Goal: Task Accomplishment & Management: Manage account settings

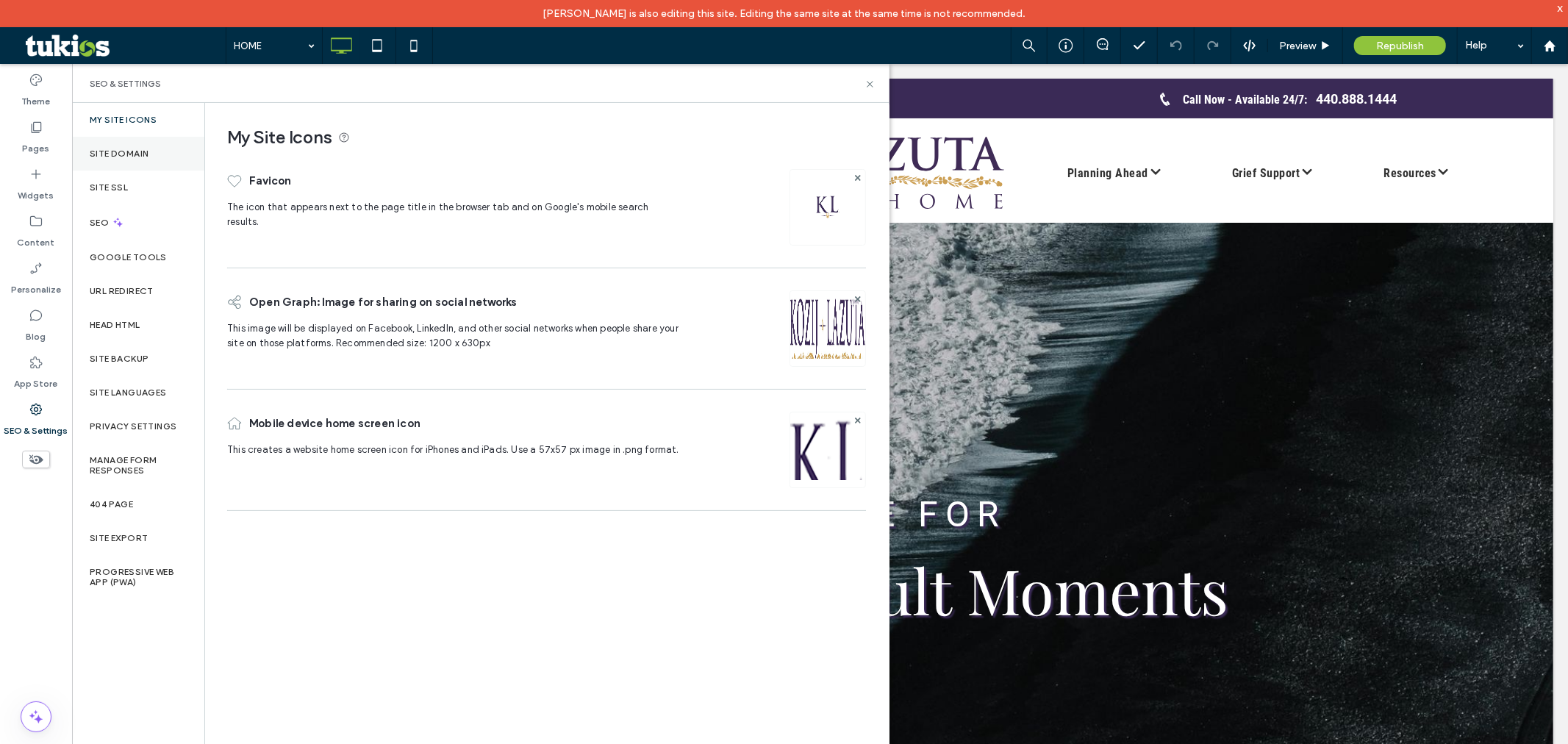
click at [142, 160] on div "Site Domain" at bounding box center [138, 153] width 133 height 33
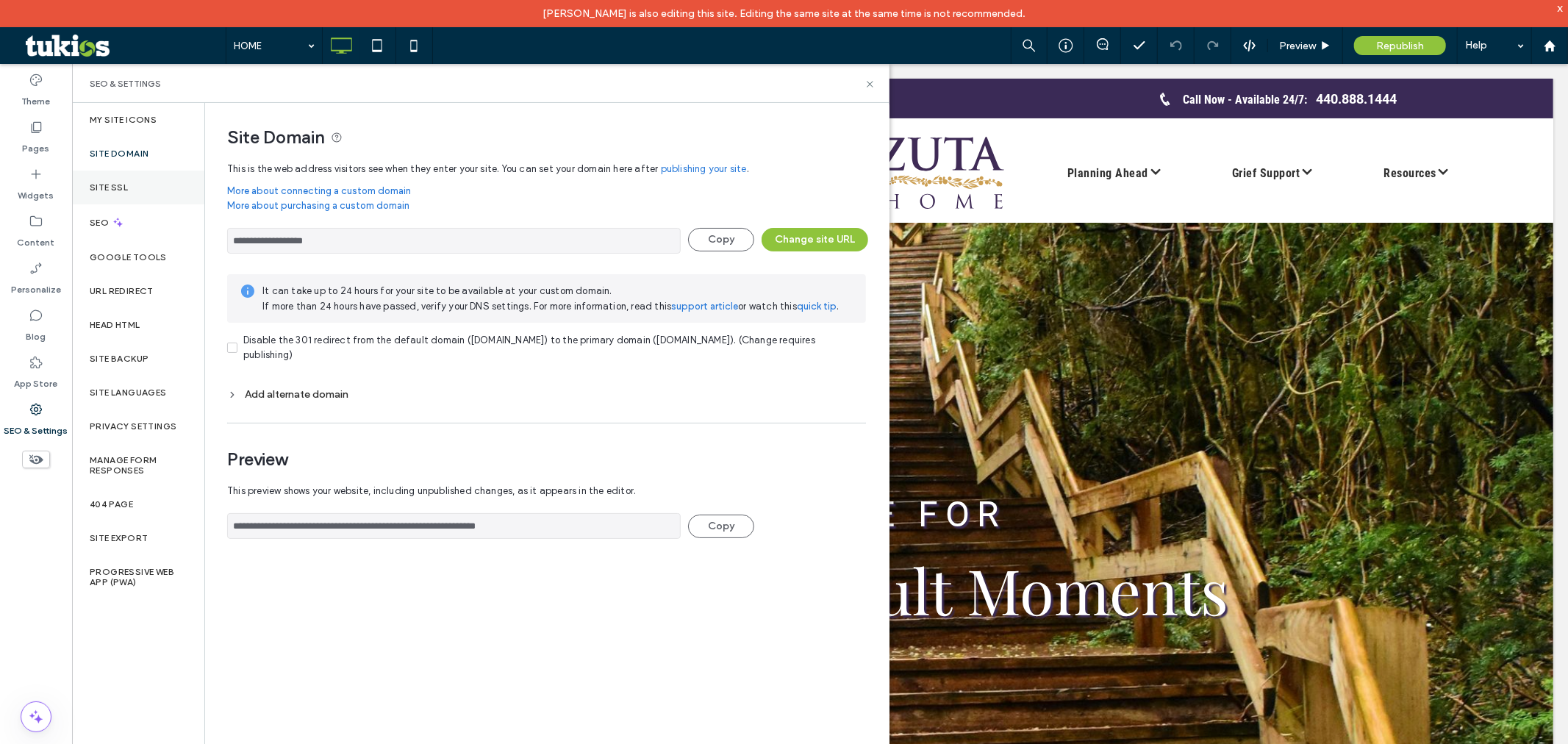
click at [145, 185] on div "Site SSL" at bounding box center [138, 187] width 133 height 33
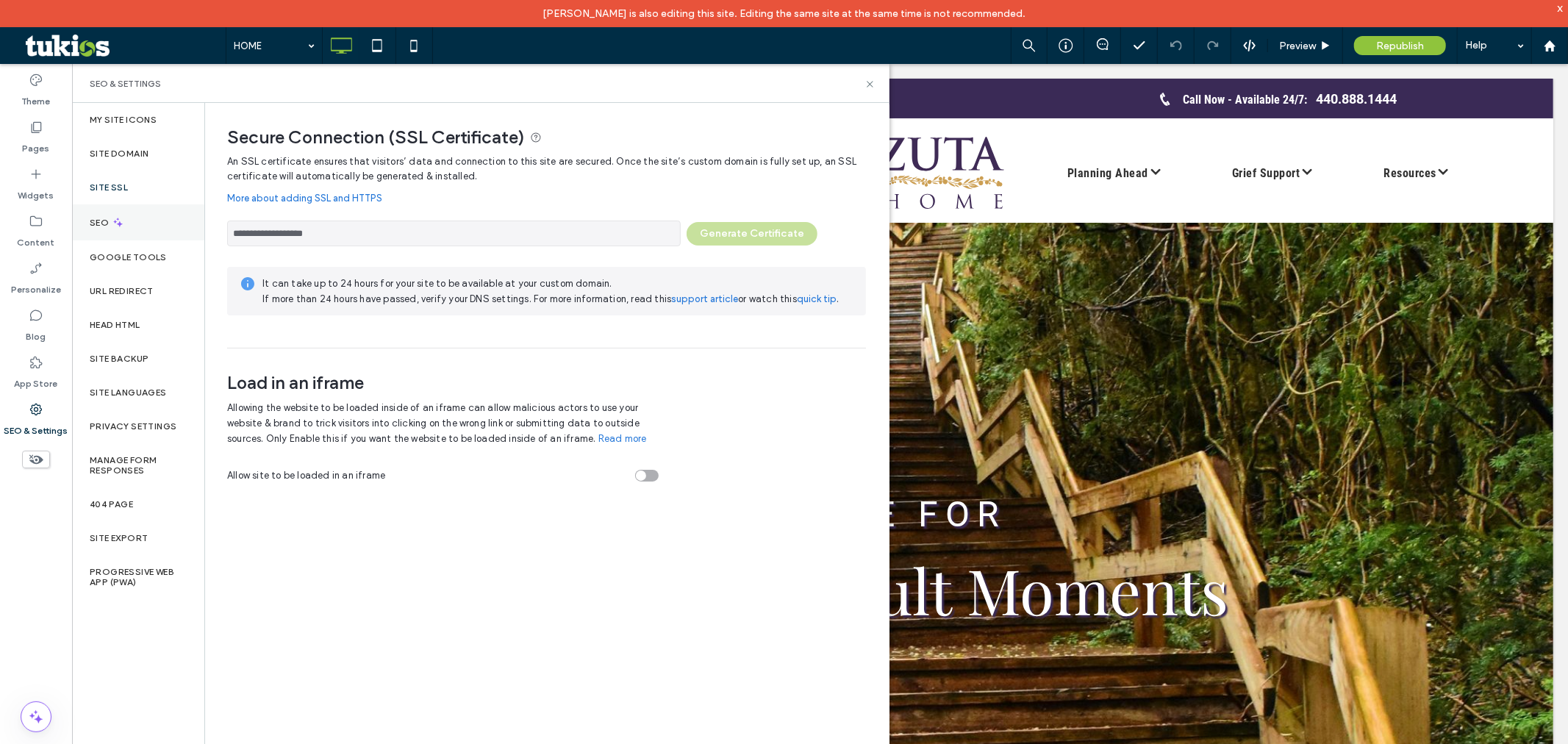
click at [152, 213] on div "SEO" at bounding box center [138, 223] width 133 height 36
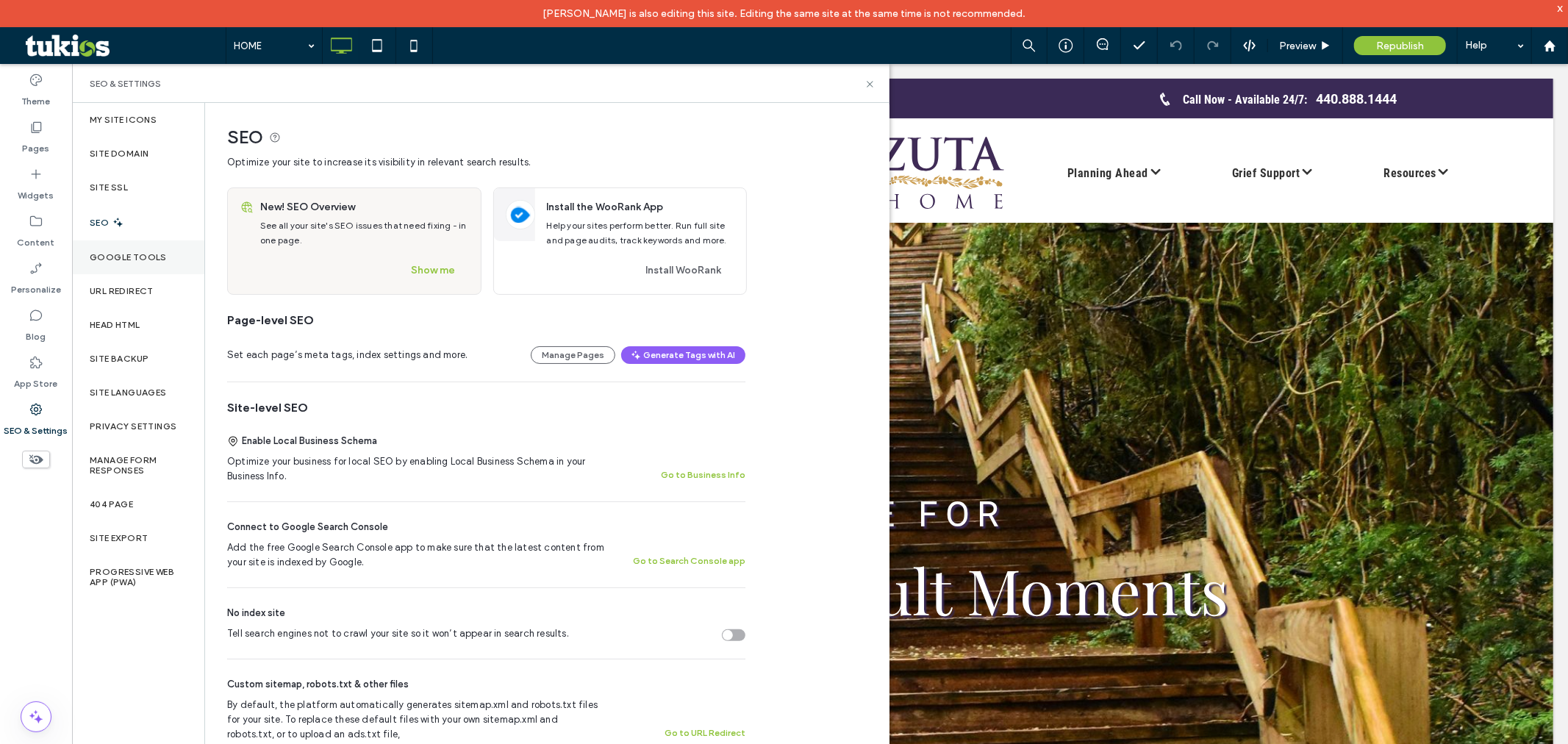
click at [148, 259] on label "Google Tools" at bounding box center [128, 256] width 78 height 10
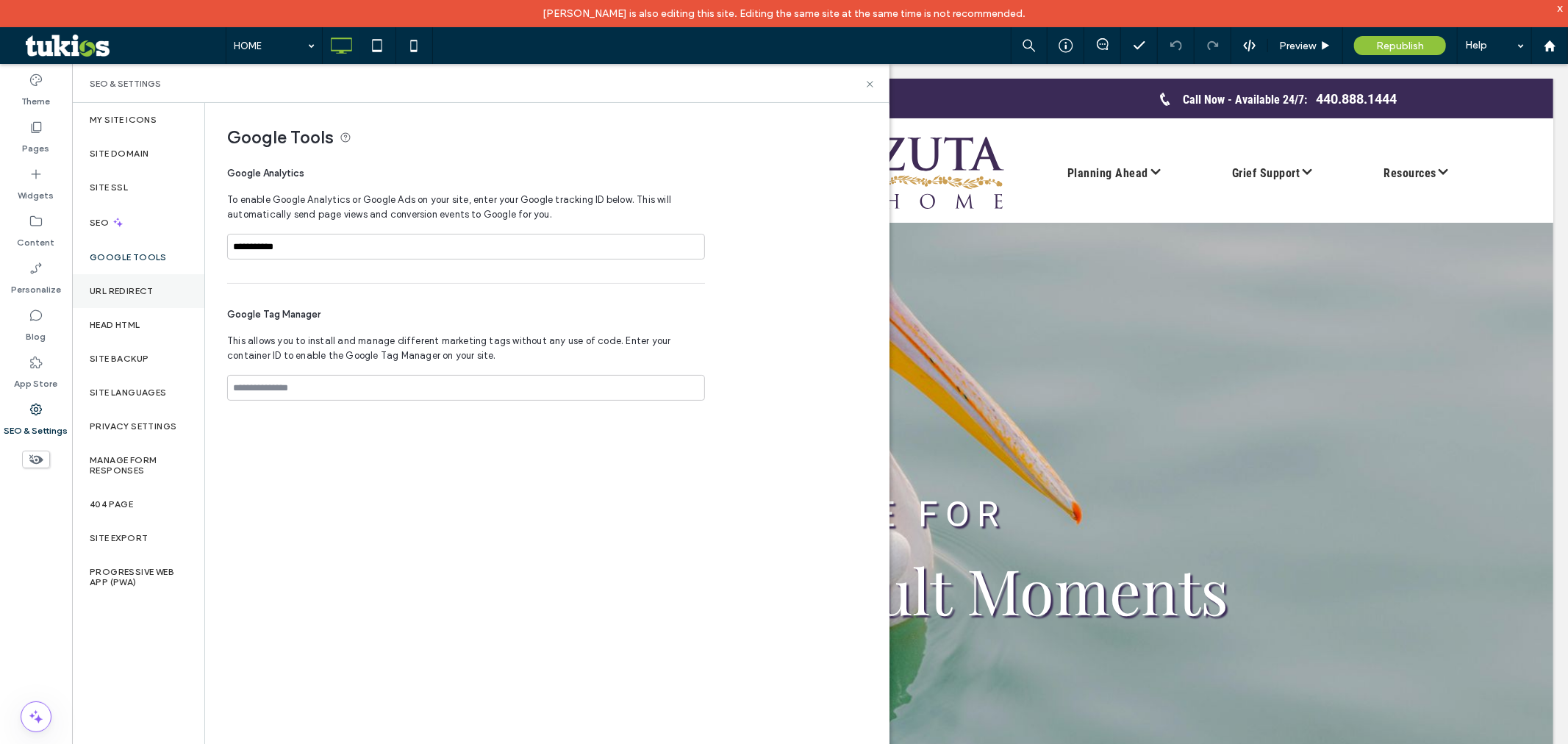
click at [169, 284] on div "URL Redirect" at bounding box center [138, 290] width 133 height 33
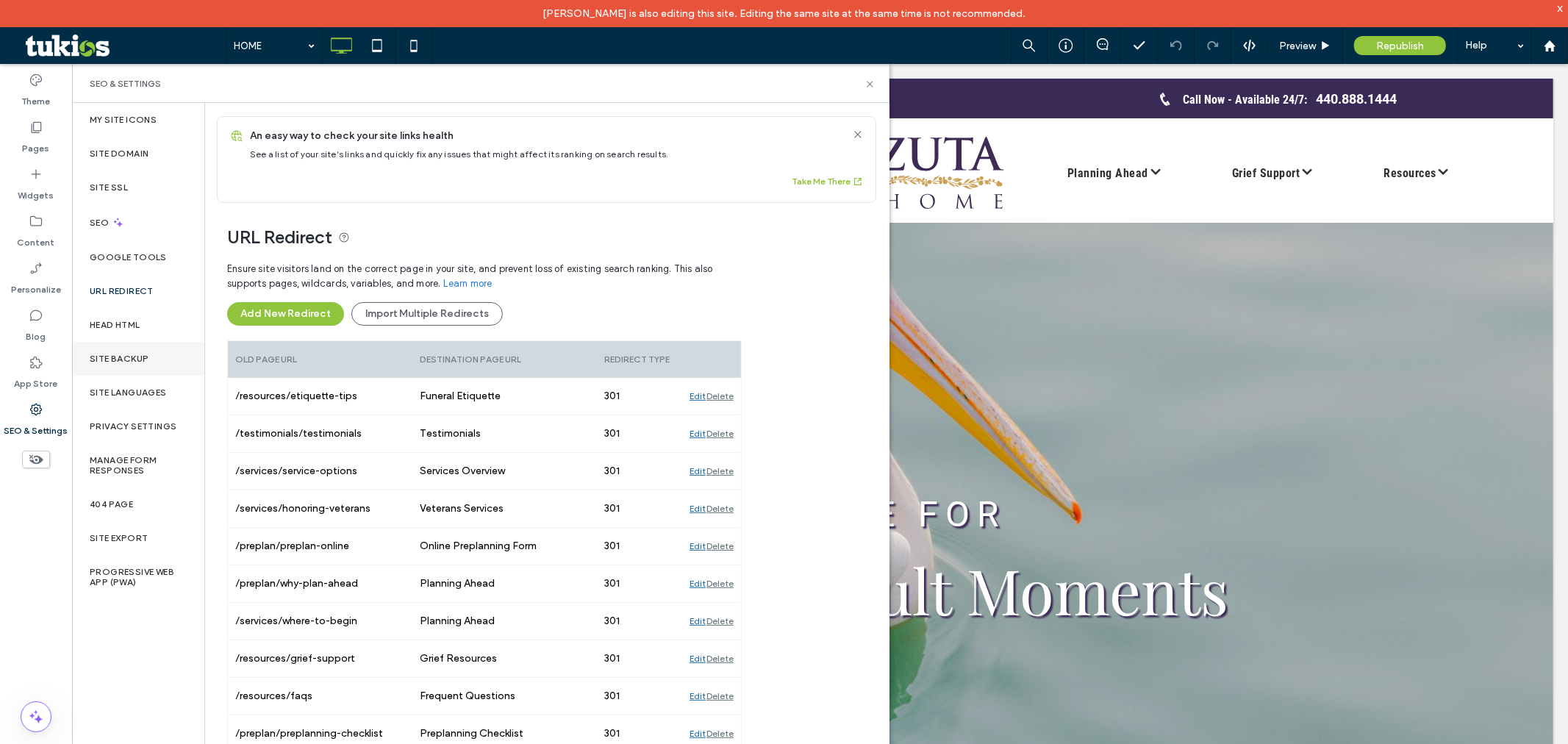
click at [143, 347] on div "Site Backup" at bounding box center [138, 358] width 133 height 33
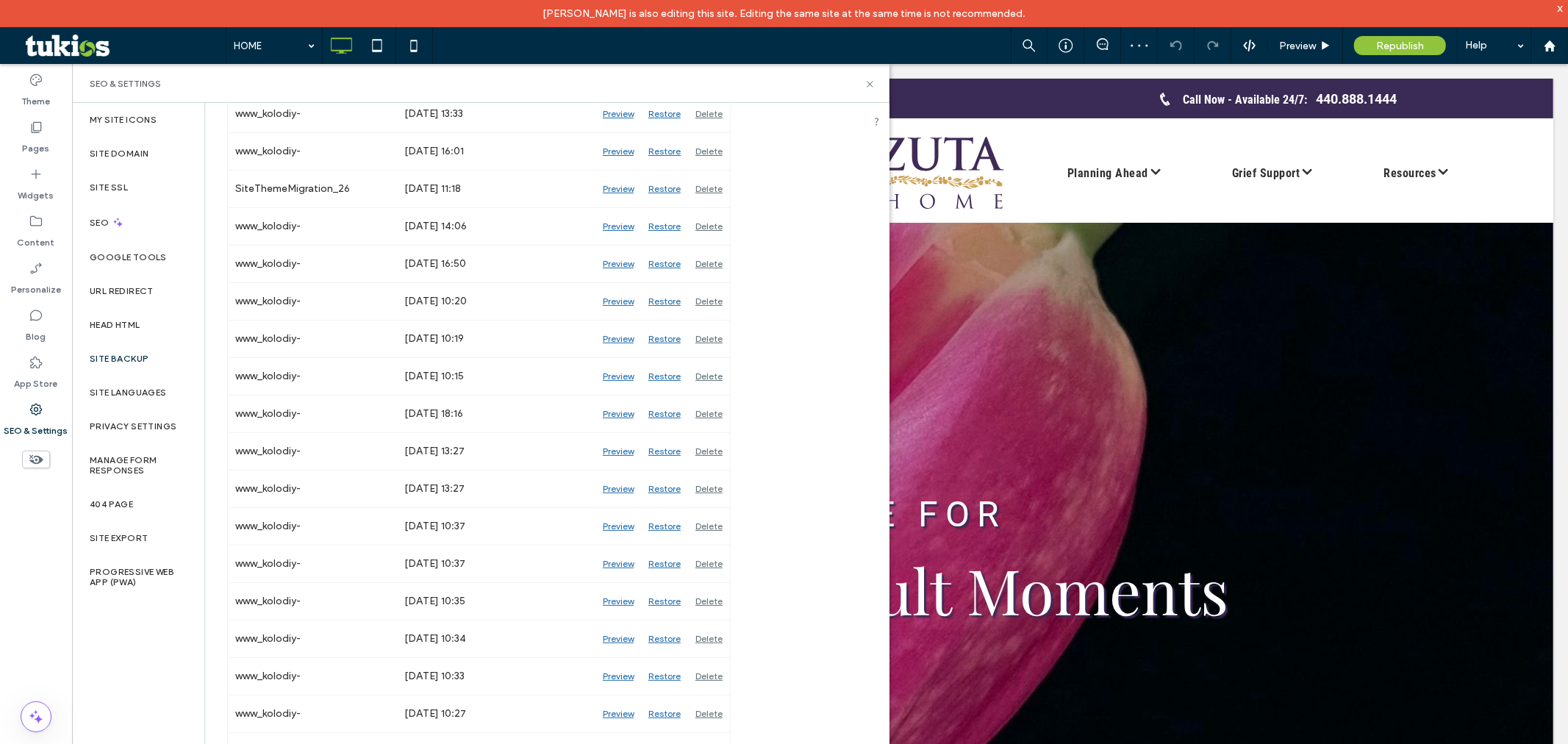
scroll to position [1494, 0]
click at [152, 387] on label "Site Languages" at bounding box center [128, 391] width 78 height 10
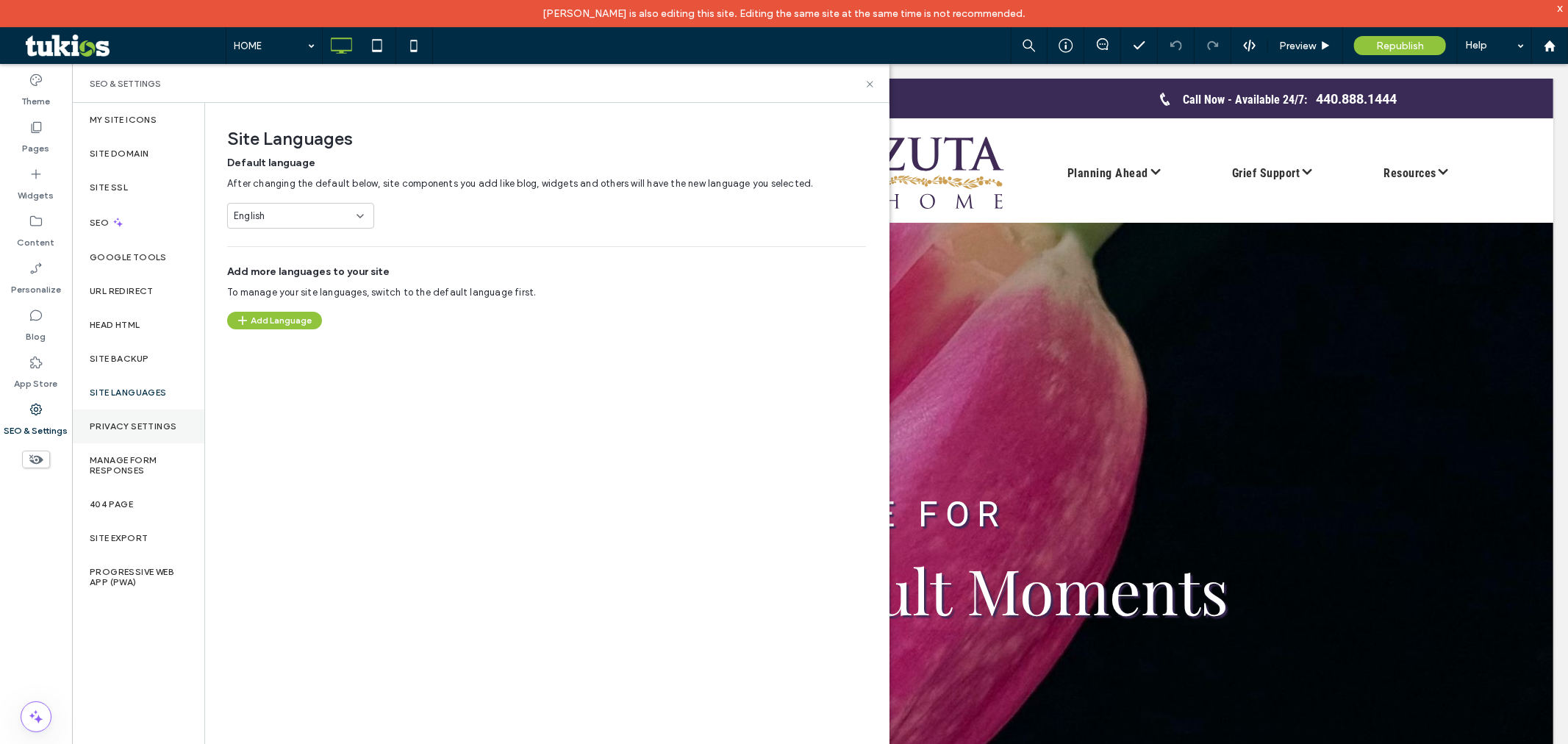
click at [157, 442] on div "Privacy Settings" at bounding box center [138, 426] width 133 height 33
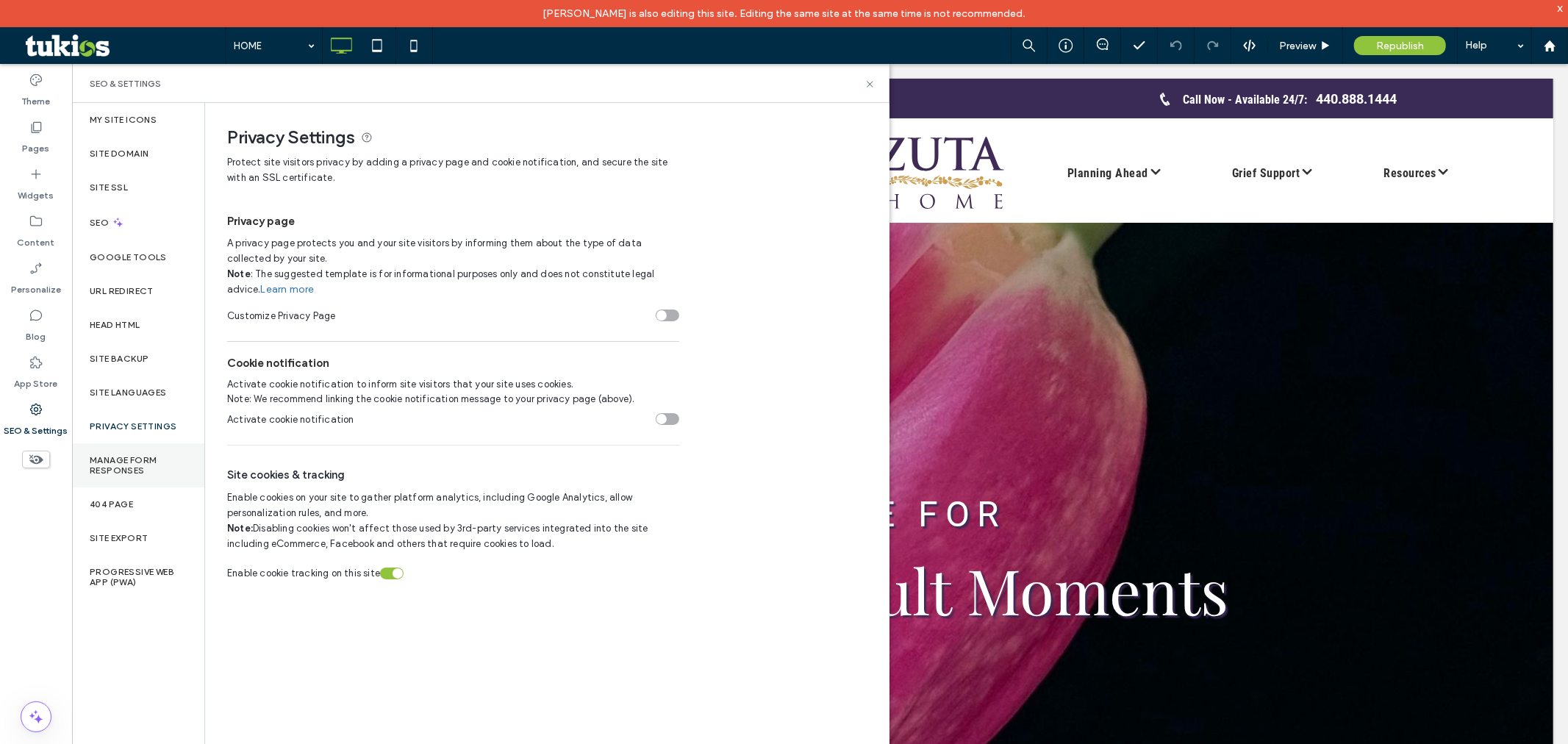
click at [156, 460] on label "Manage Form Responses" at bounding box center [138, 464] width 97 height 21
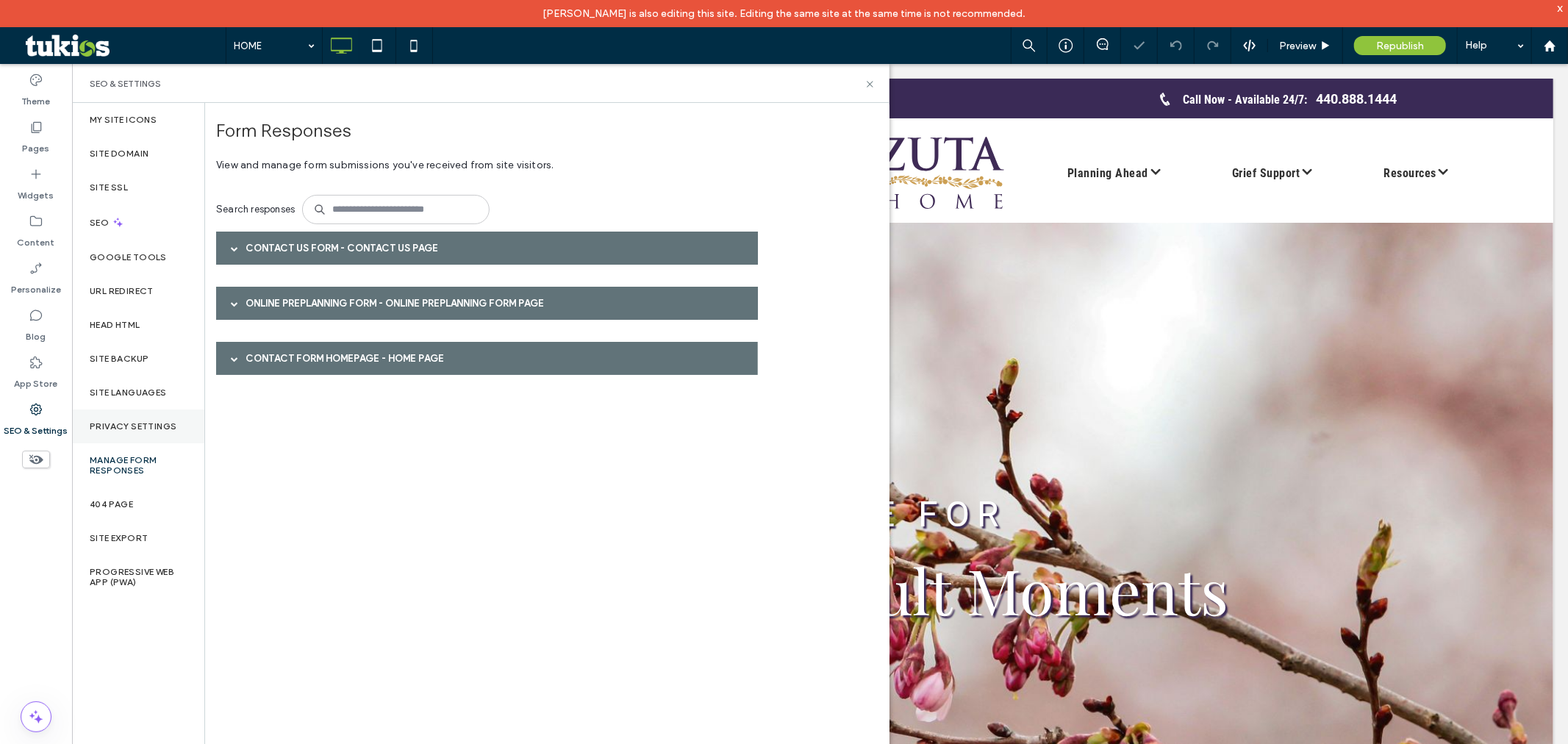
click at [160, 421] on label "Privacy Settings" at bounding box center [133, 426] width 87 height 10
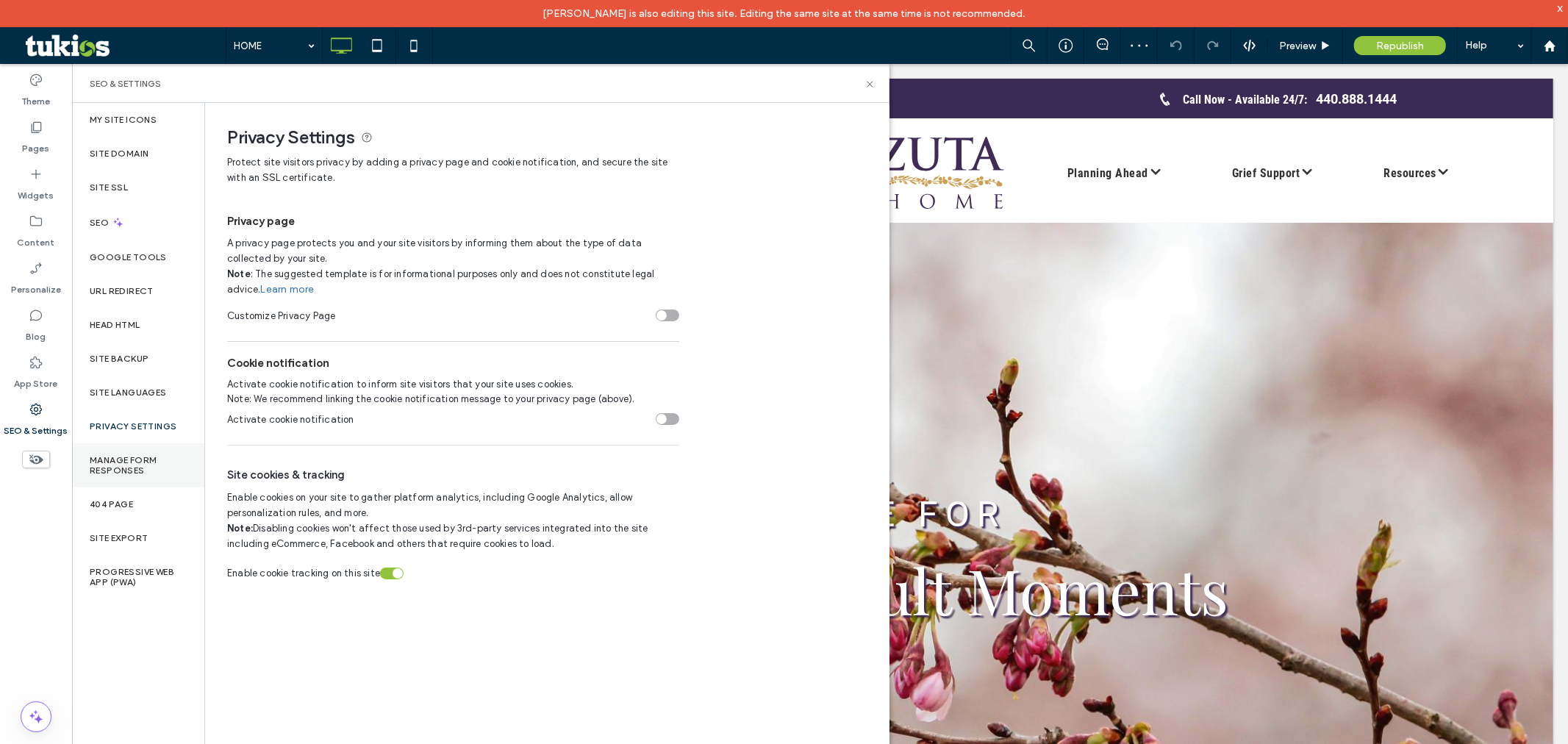
click at [156, 463] on label "Manage Form Responses" at bounding box center [138, 464] width 97 height 21
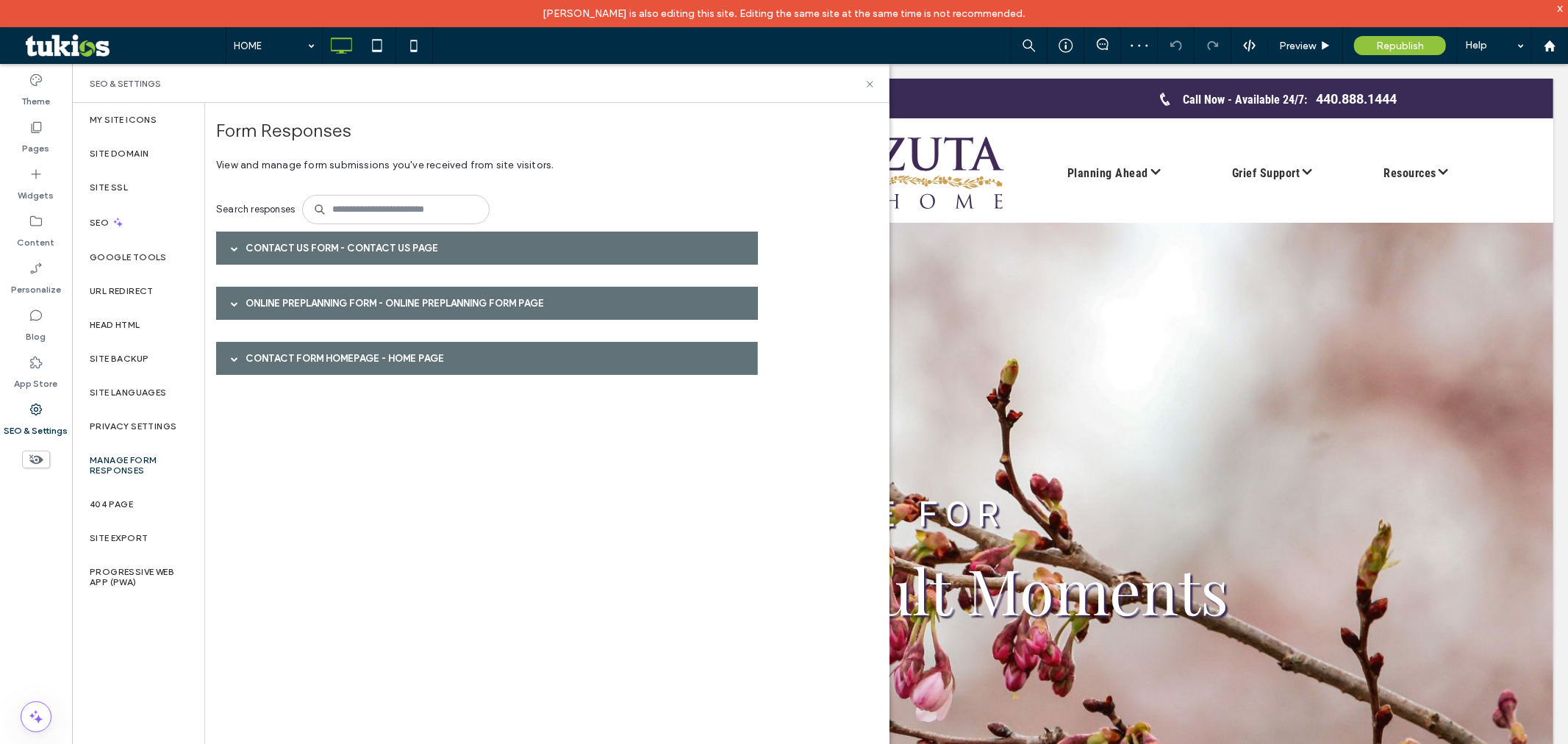
click at [233, 247] on span at bounding box center [235, 248] width 7 height 7
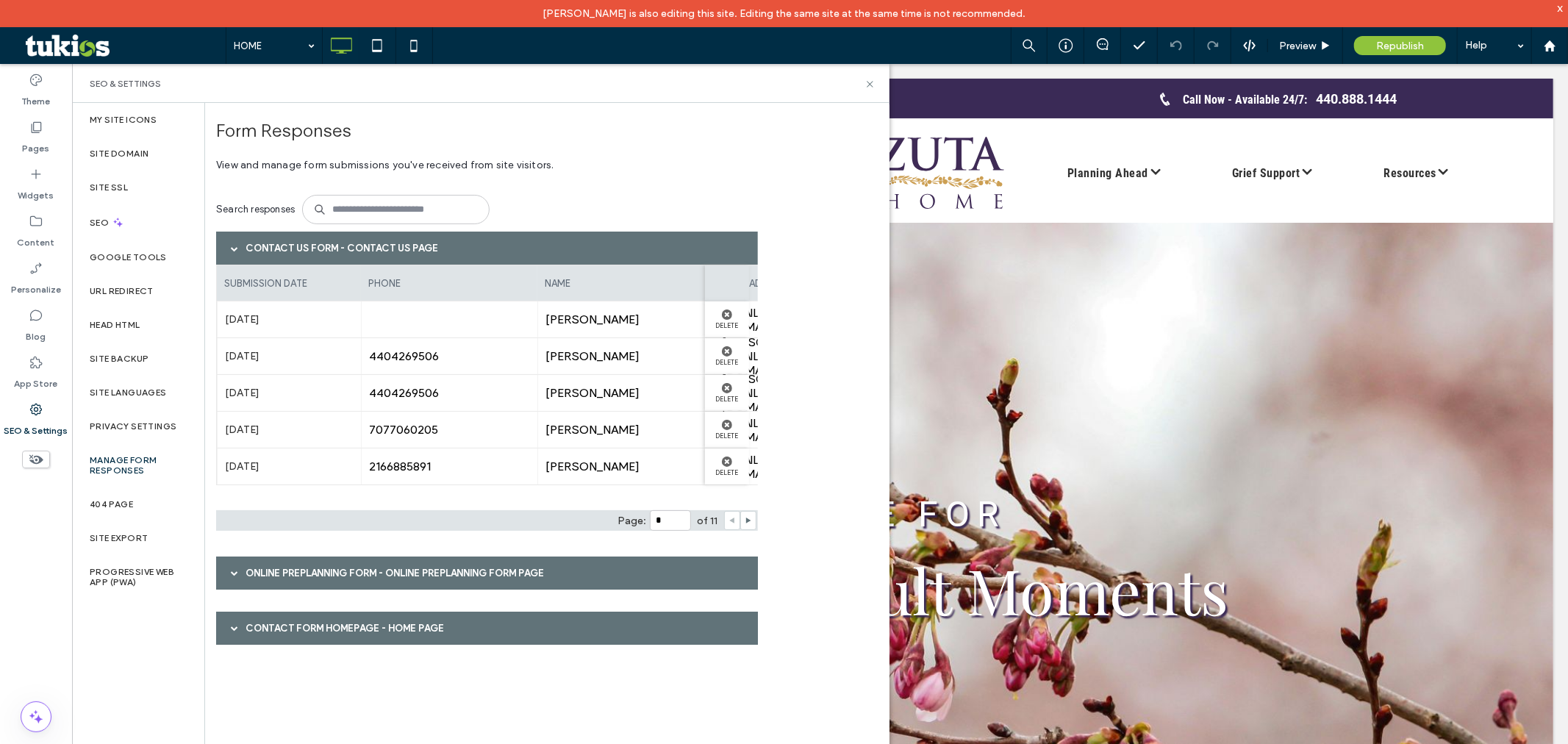
click at [236, 571] on span at bounding box center [235, 573] width 7 height 7
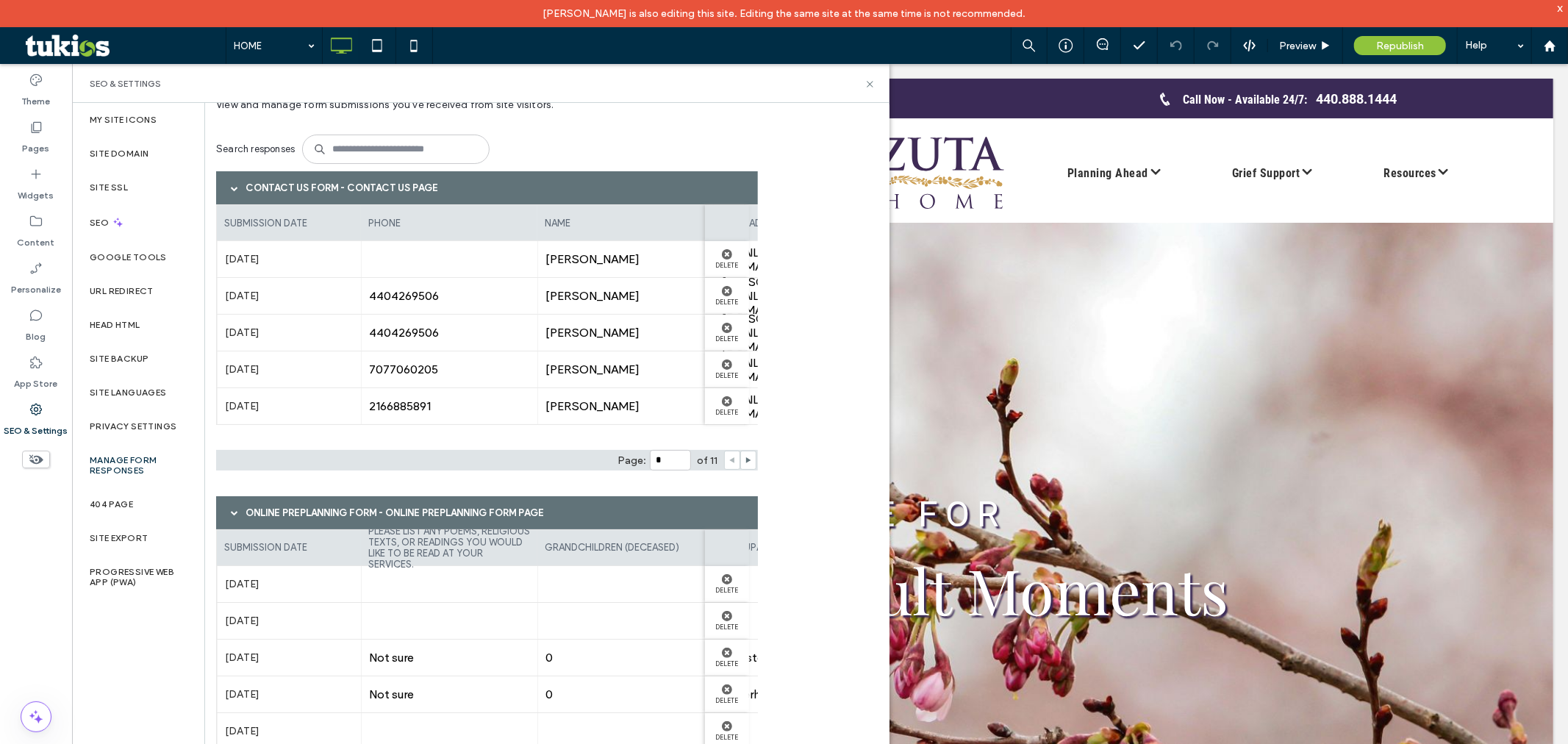
scroll to position [136, 0]
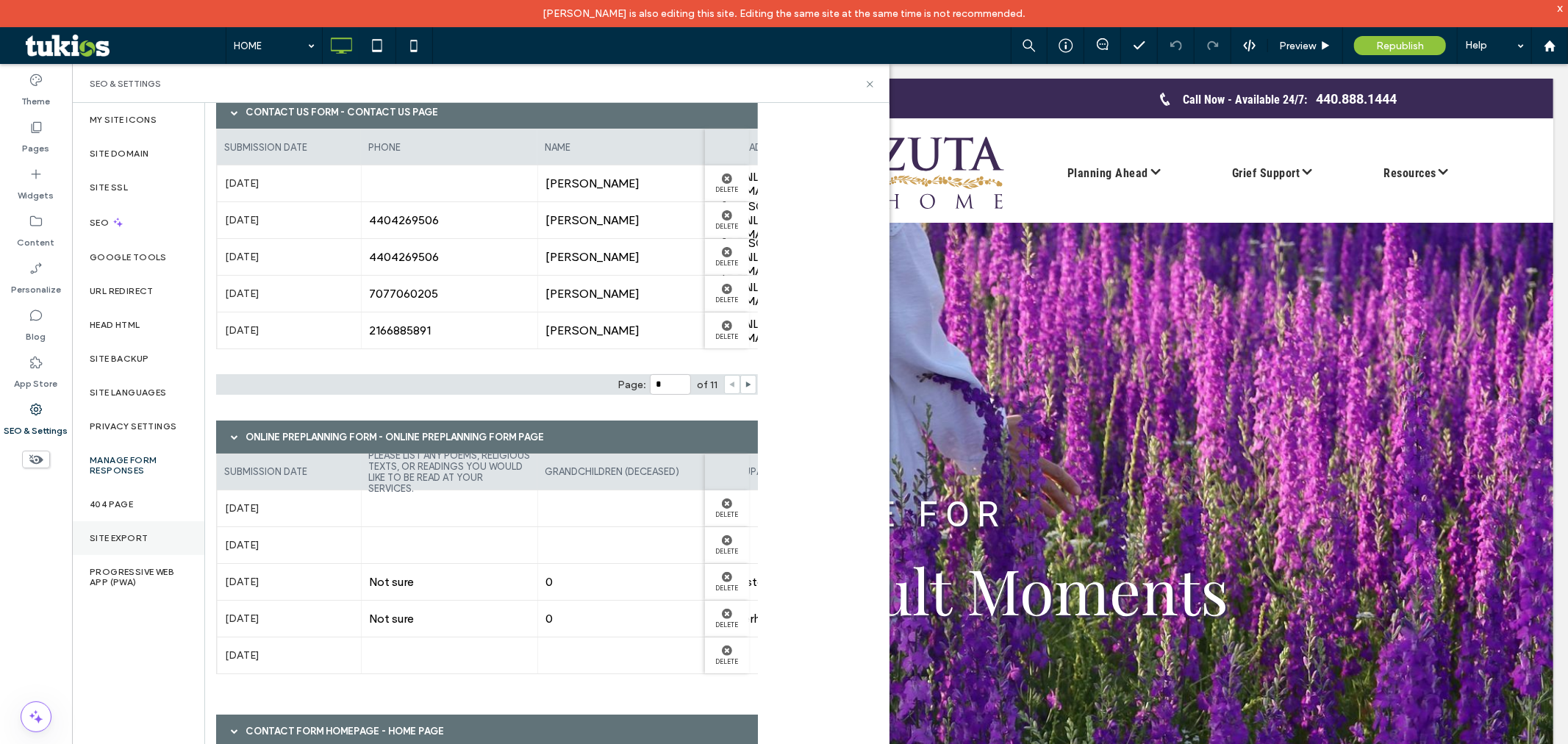
click at [152, 539] on div "Site Export" at bounding box center [138, 537] width 133 height 33
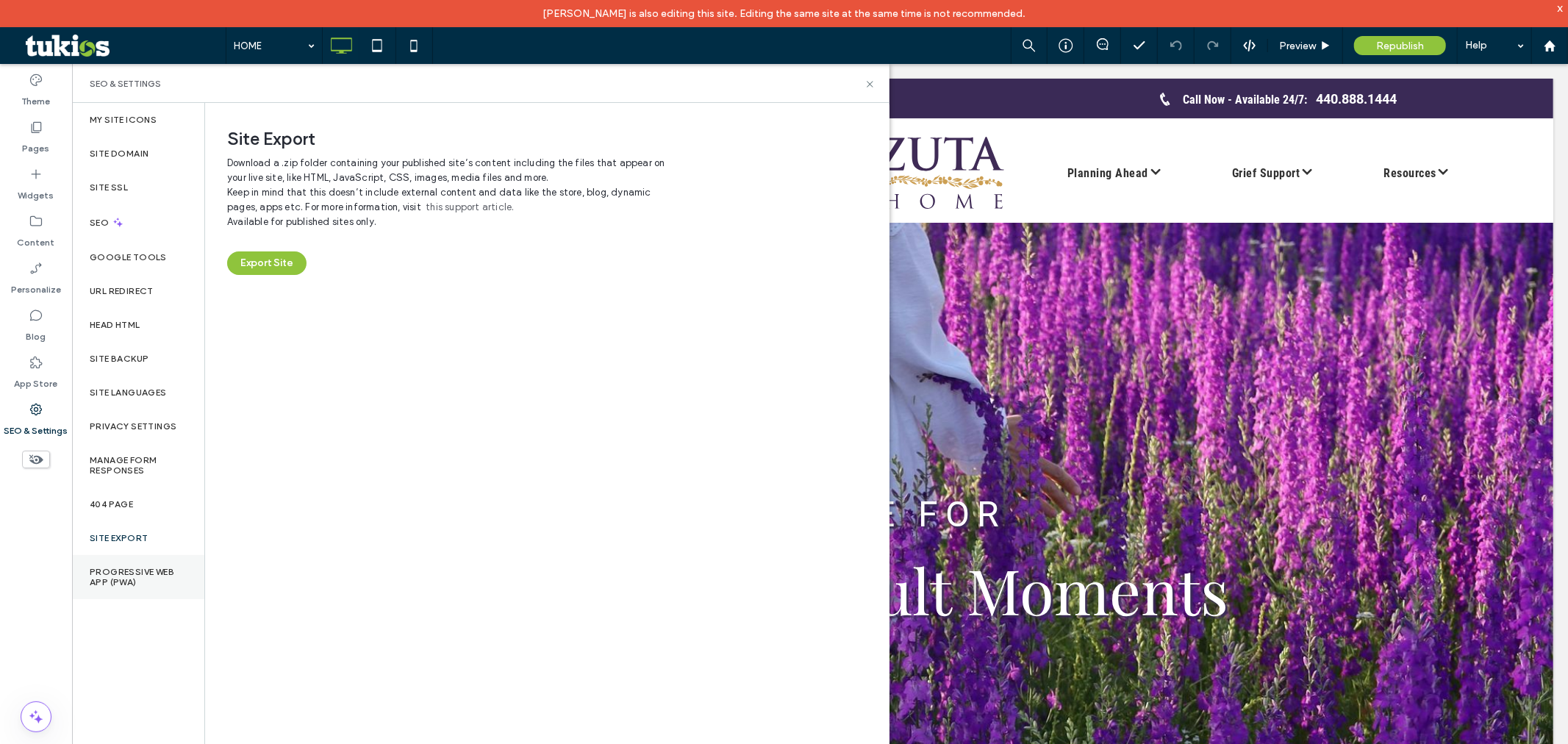
click at [157, 567] on label "Progressive Web App (PWA)" at bounding box center [138, 576] width 97 height 21
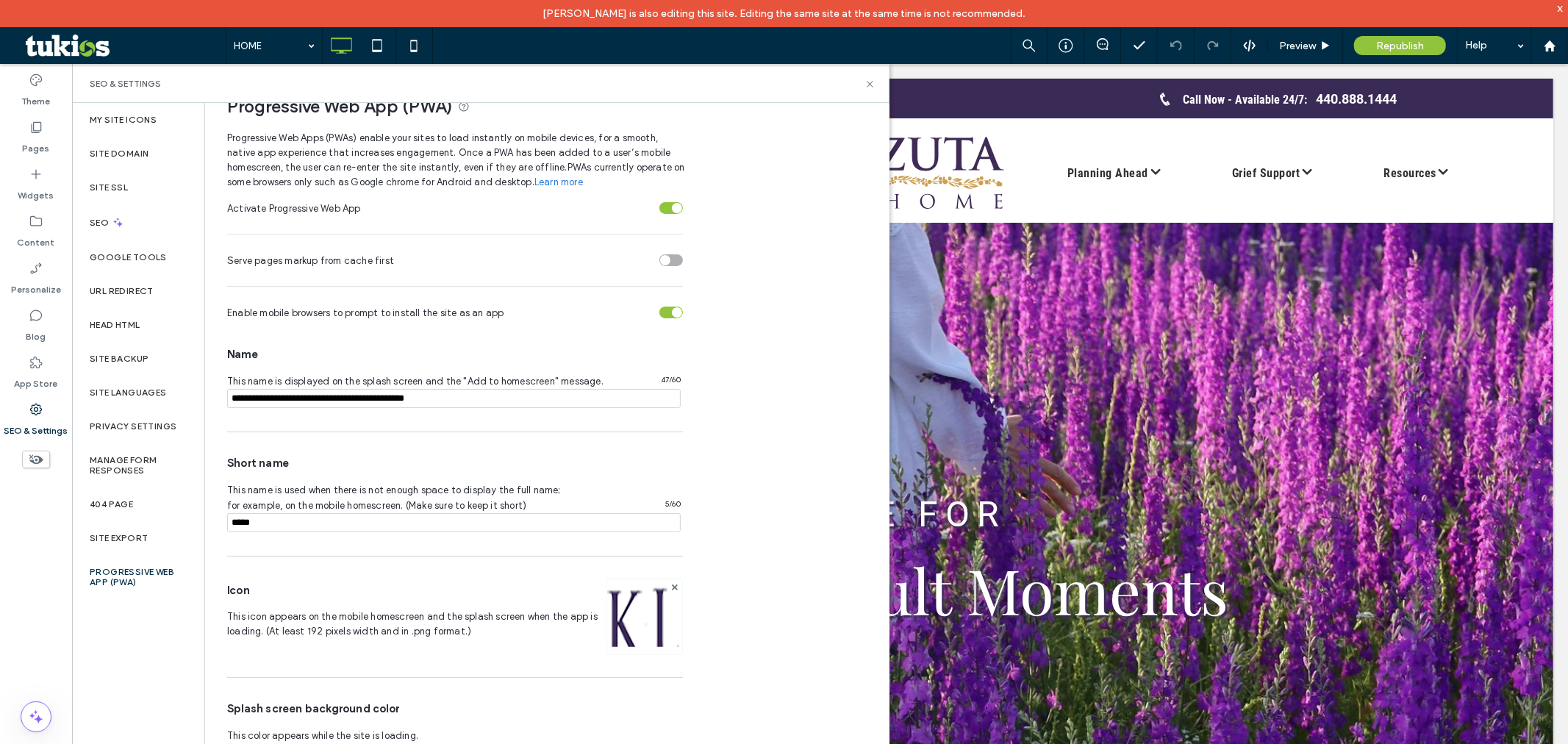
scroll to position [46, 0]
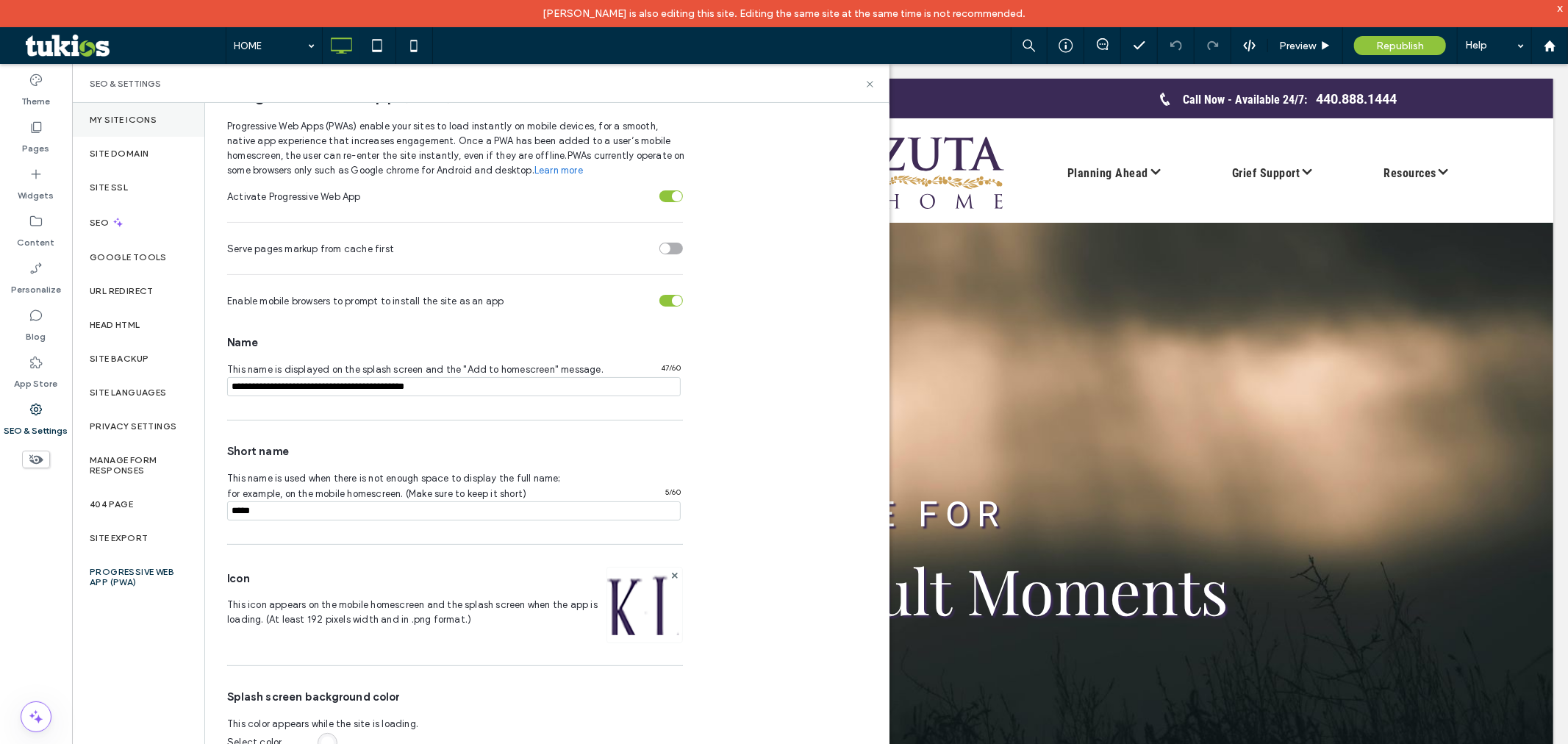
click at [152, 115] on label "My Site Icons" at bounding box center [123, 119] width 67 height 10
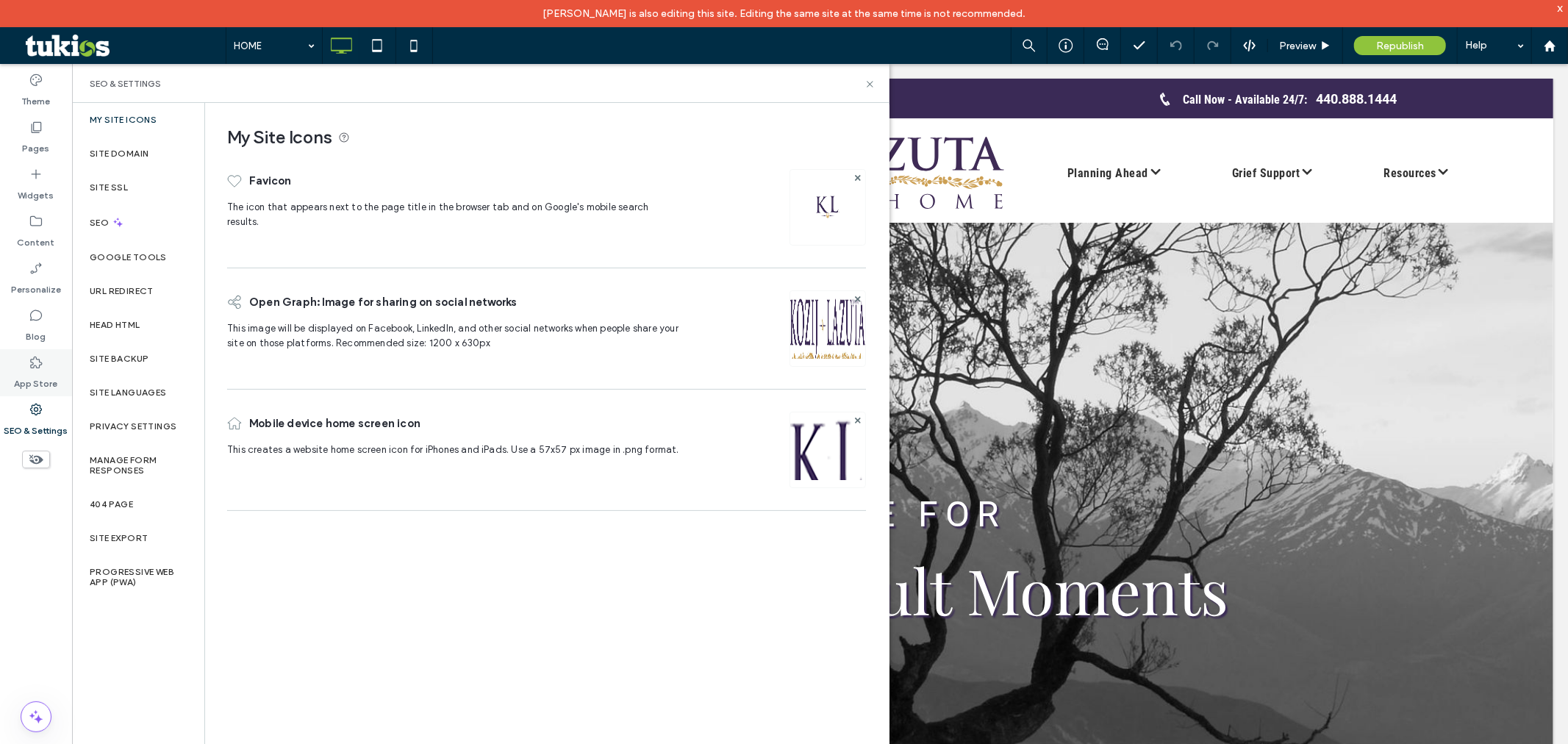
click at [38, 375] on label "App Store" at bounding box center [36, 380] width 43 height 21
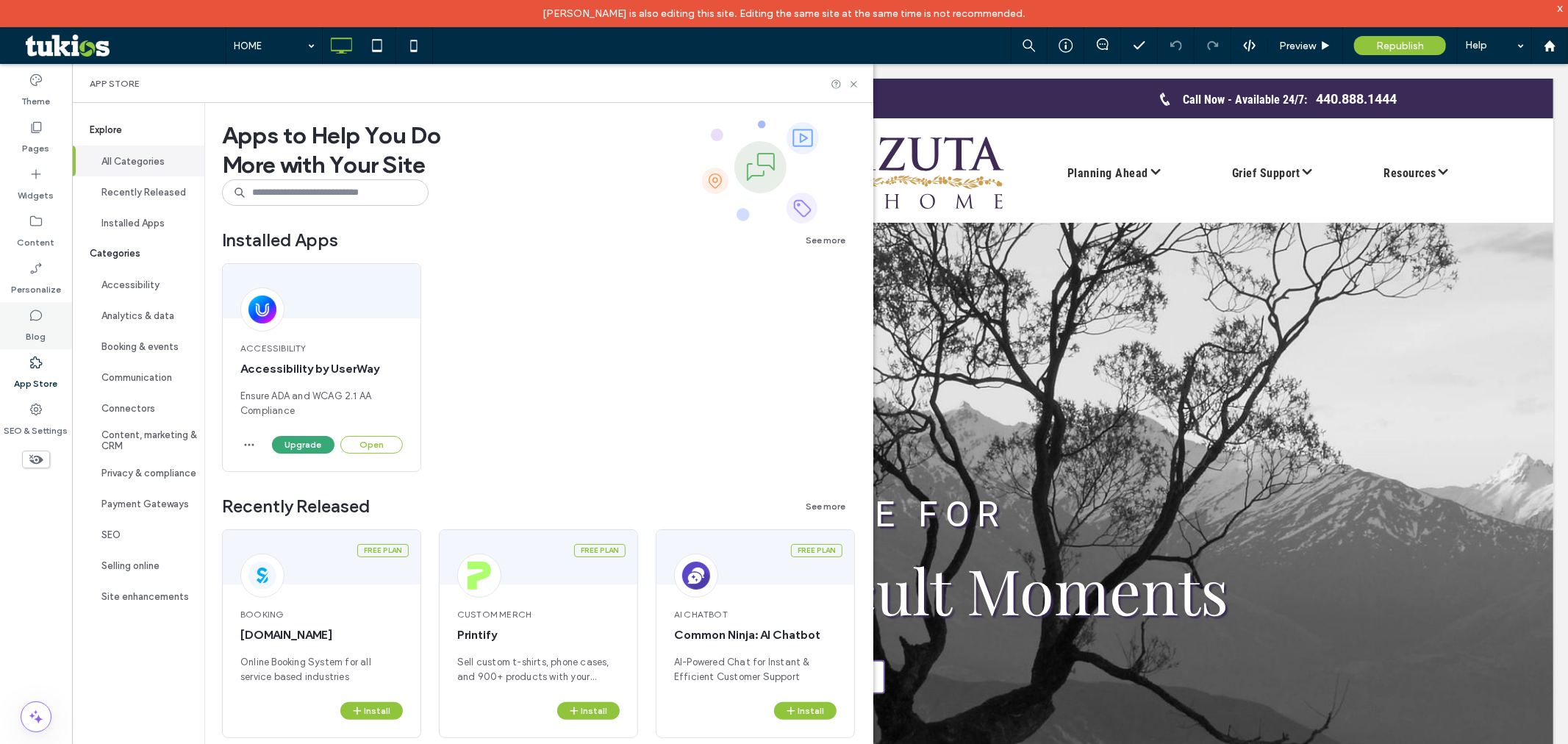
click at [39, 329] on label "Blog" at bounding box center [36, 333] width 20 height 21
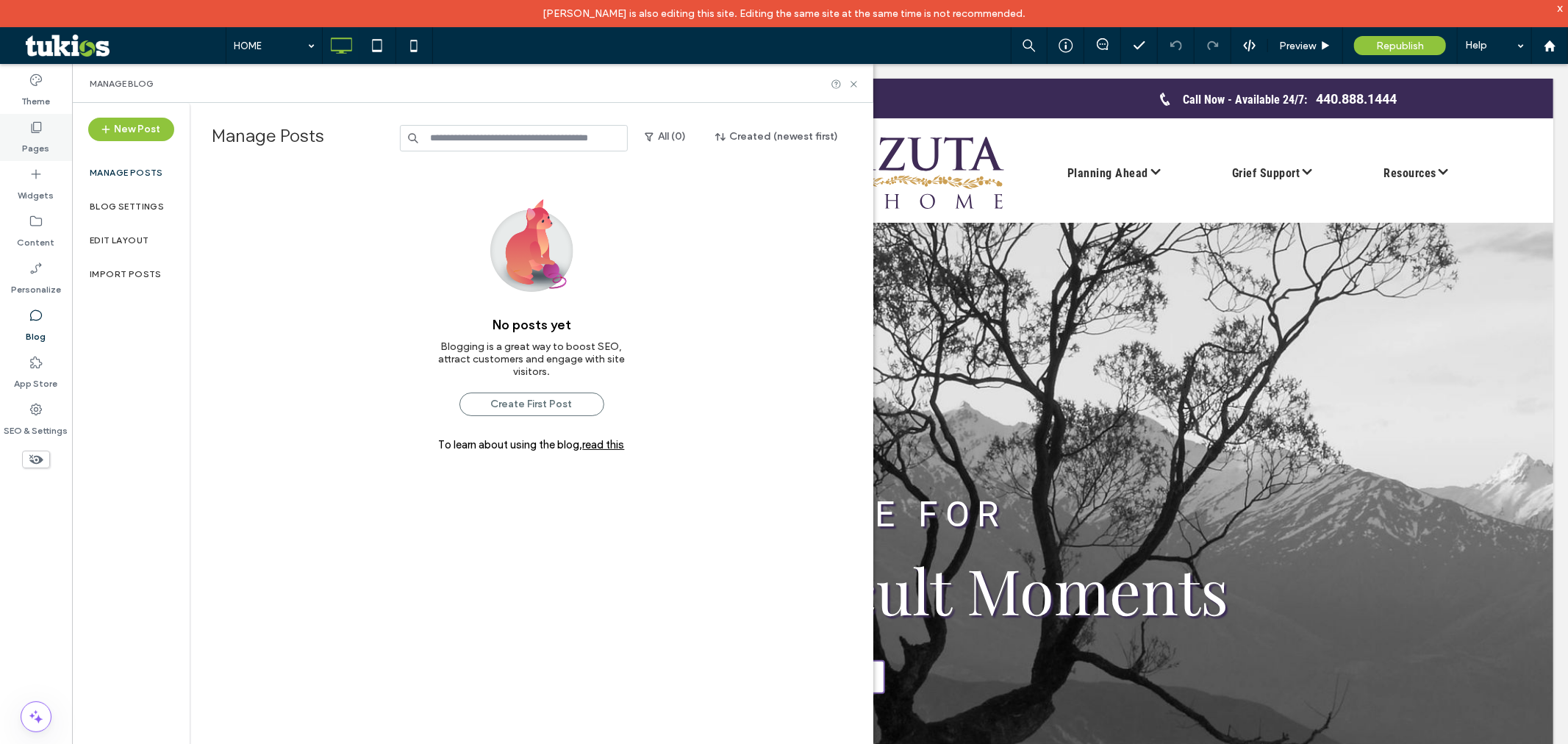
click at [49, 137] on div "Pages" at bounding box center [36, 137] width 72 height 47
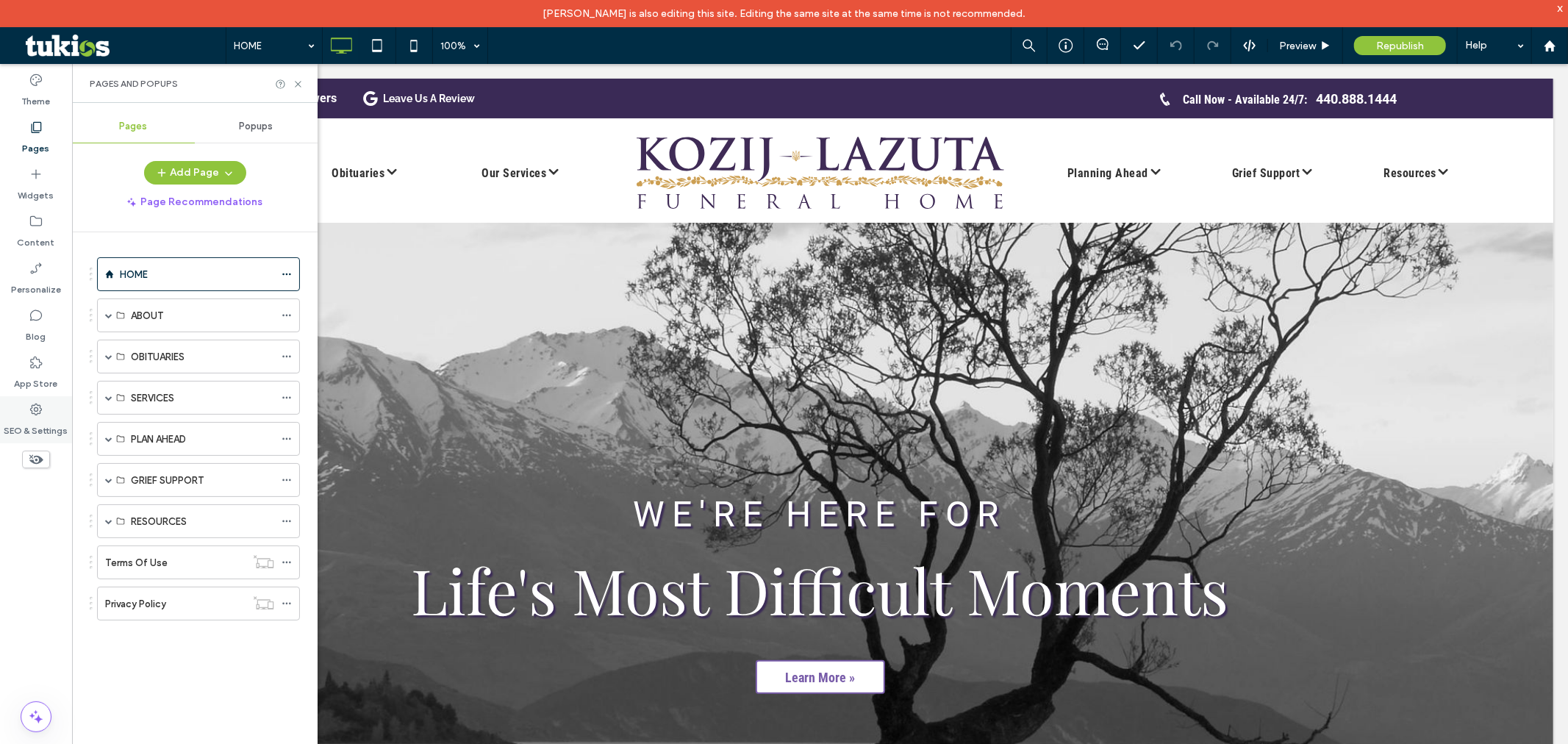
click at [33, 430] on label "SEO & Settings" at bounding box center [36, 427] width 64 height 21
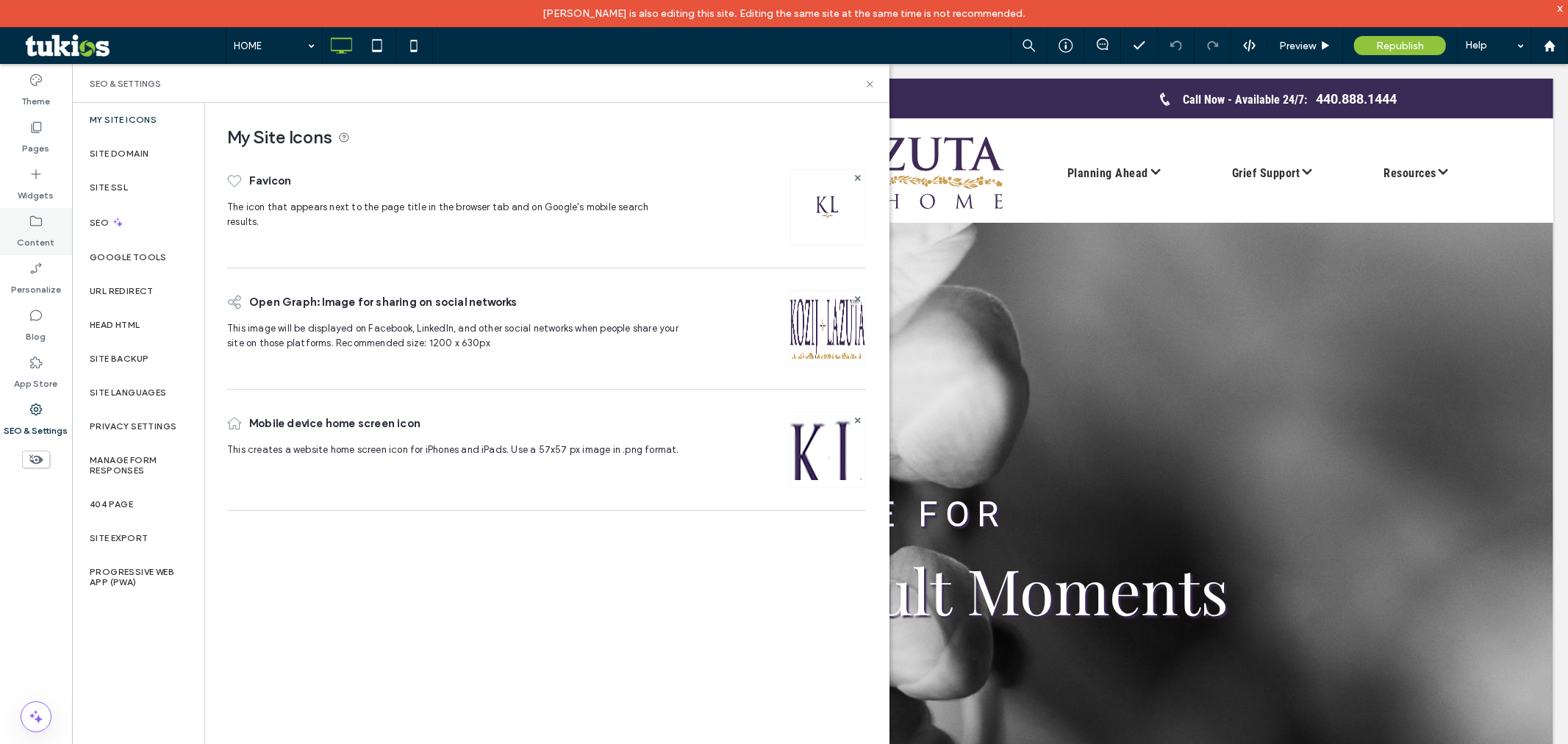
click at [45, 230] on label "Content" at bounding box center [37, 238] width 38 height 21
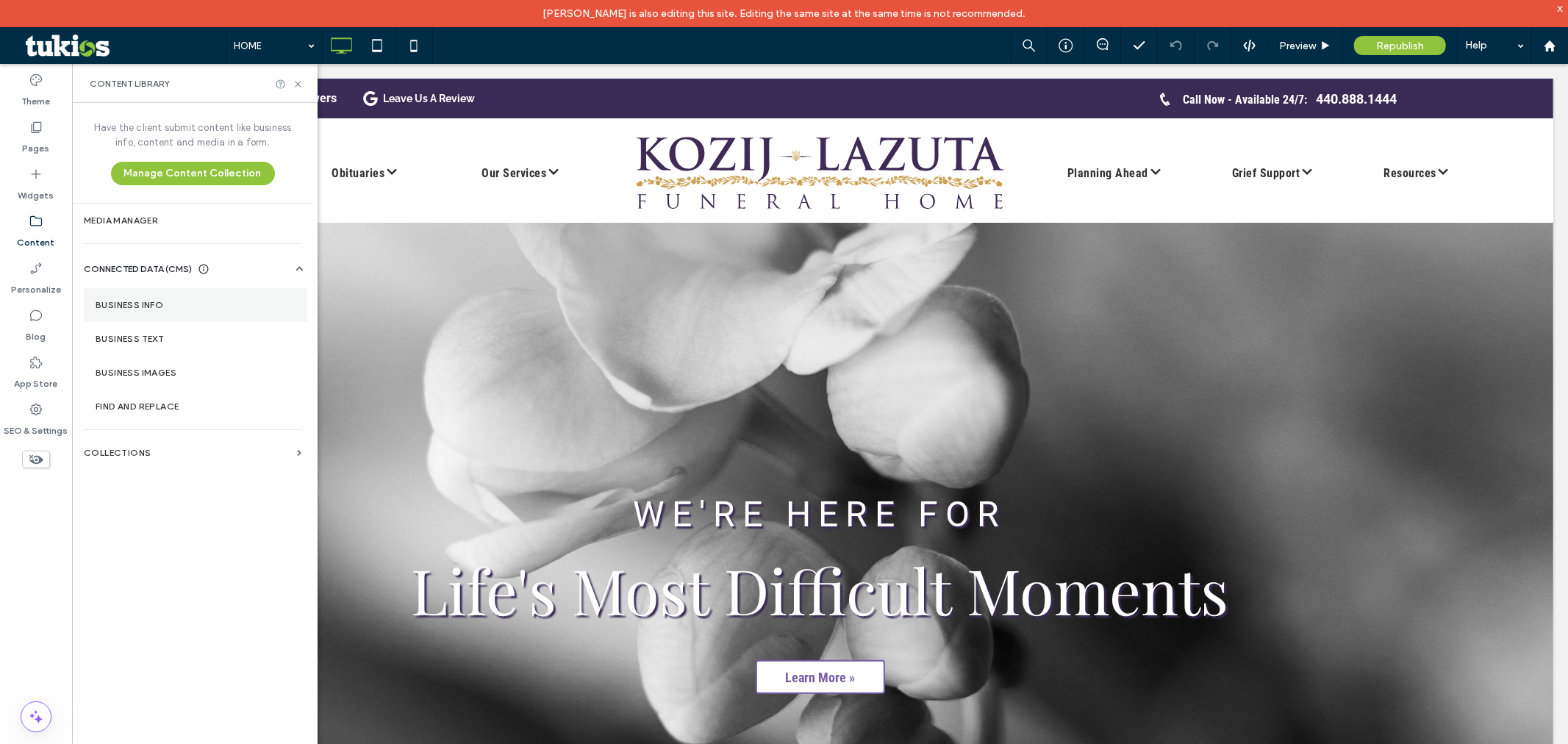
click at [204, 306] on label "Business Info" at bounding box center [196, 304] width 200 height 10
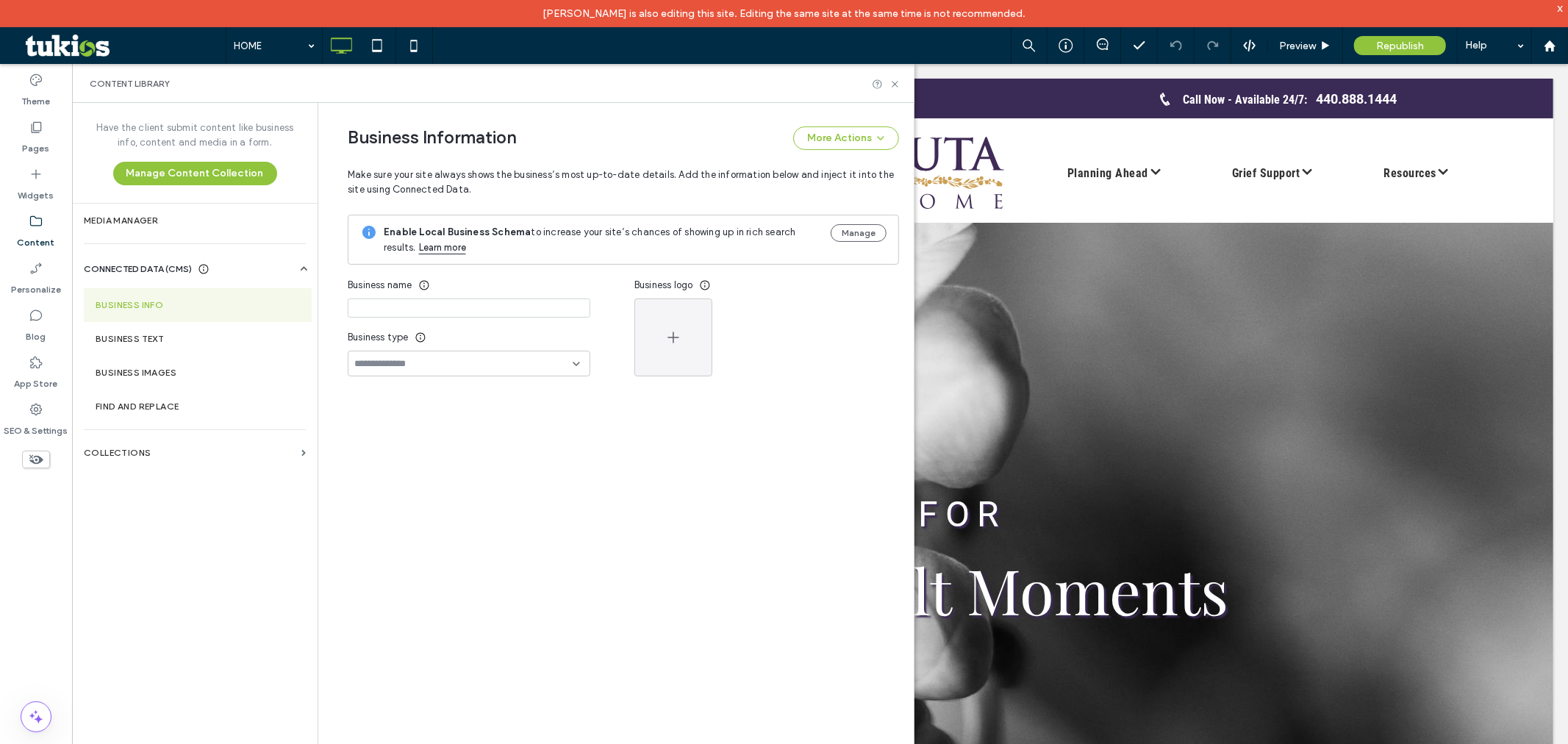
type input "**********"
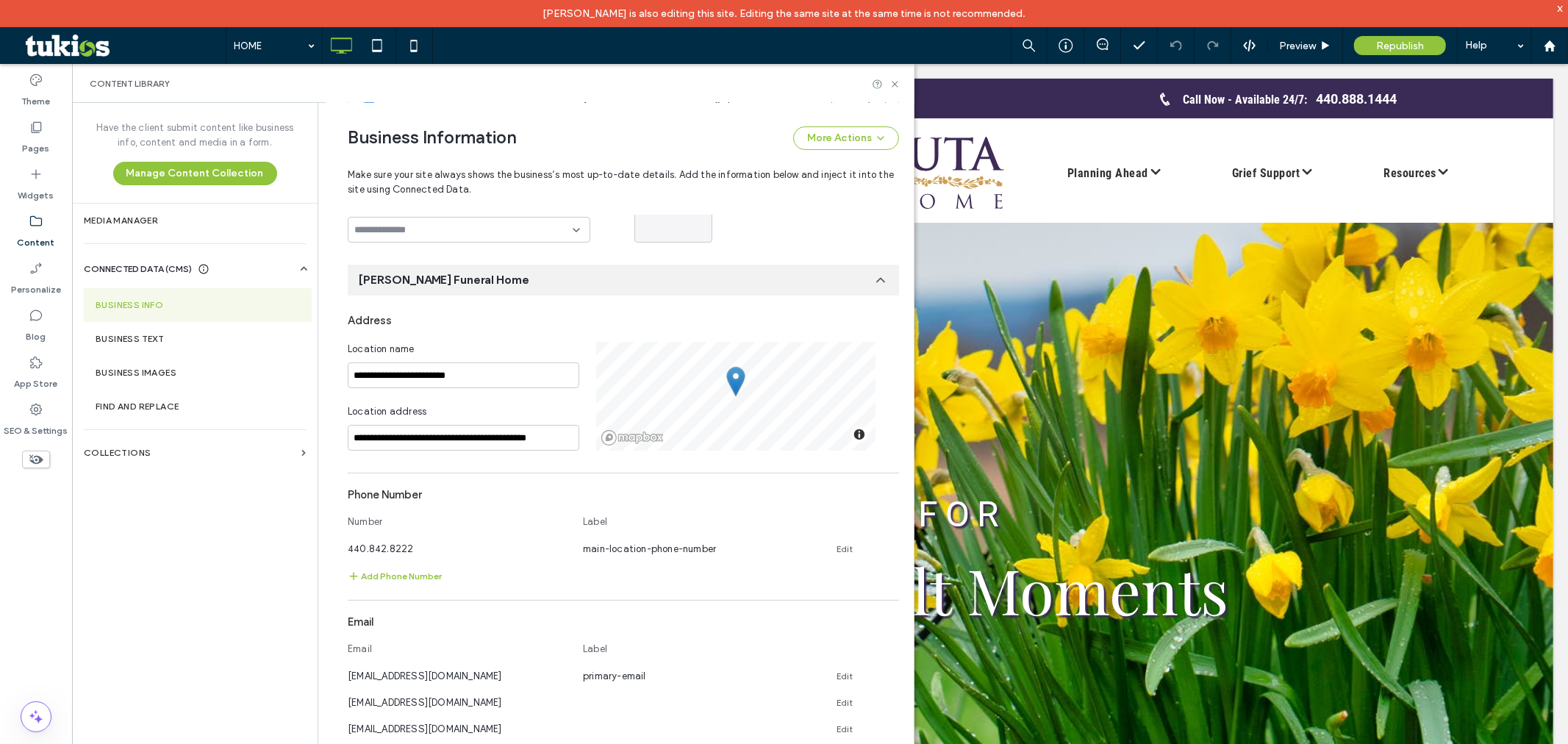
scroll to position [0, 0]
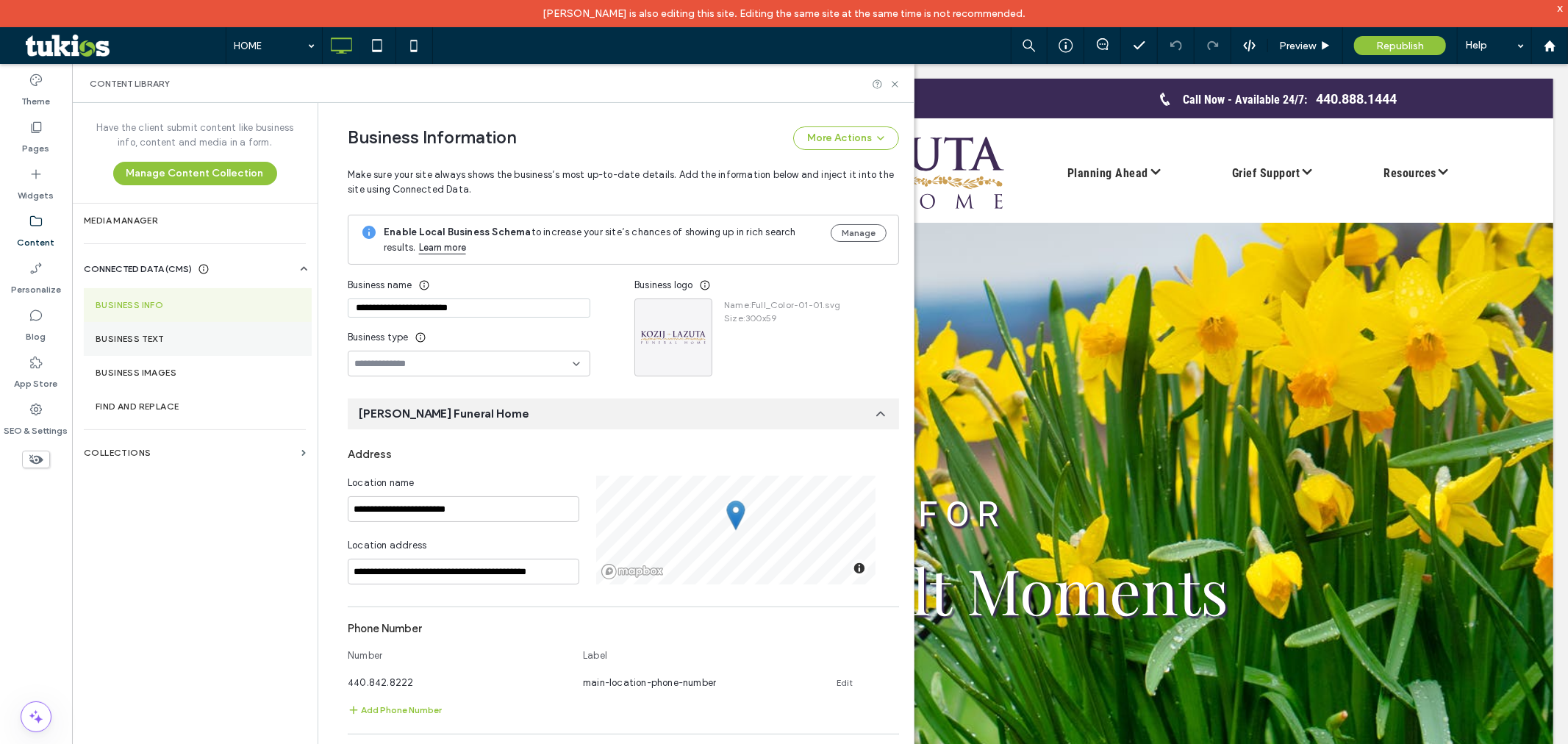
click at [208, 343] on label "Business Text" at bounding box center [198, 338] width 205 height 10
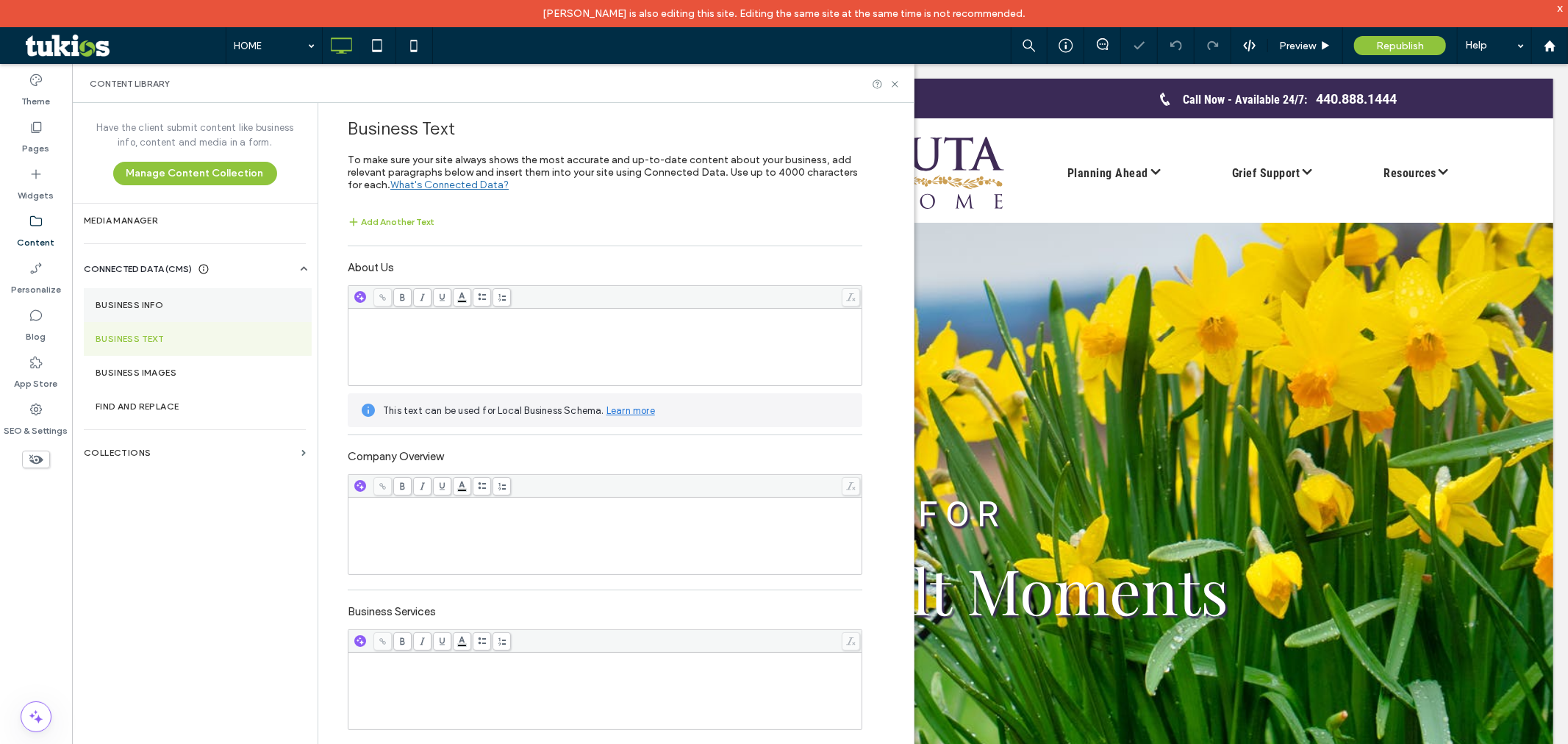
click at [179, 313] on section "Business Info" at bounding box center [198, 304] width 228 height 33
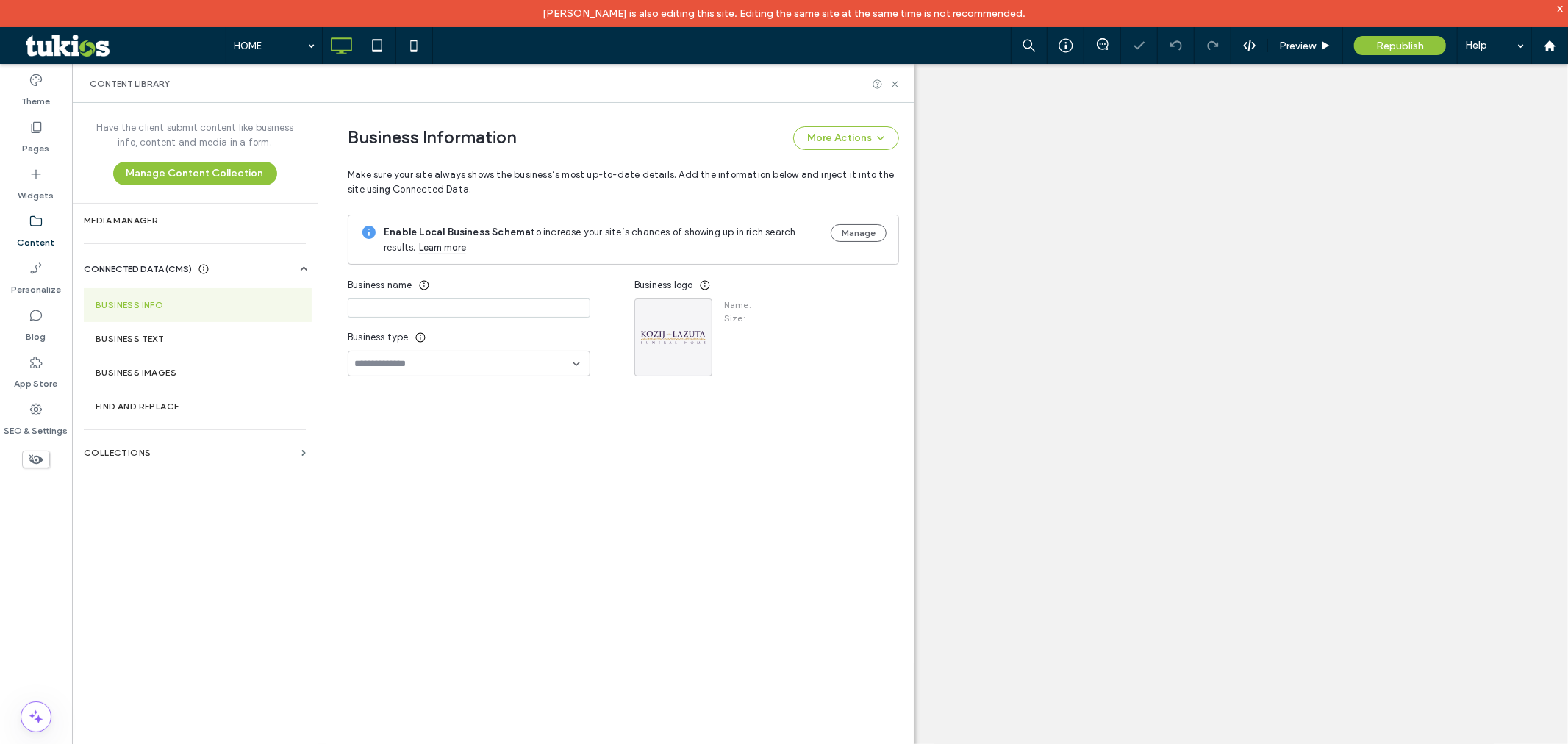
type input "**********"
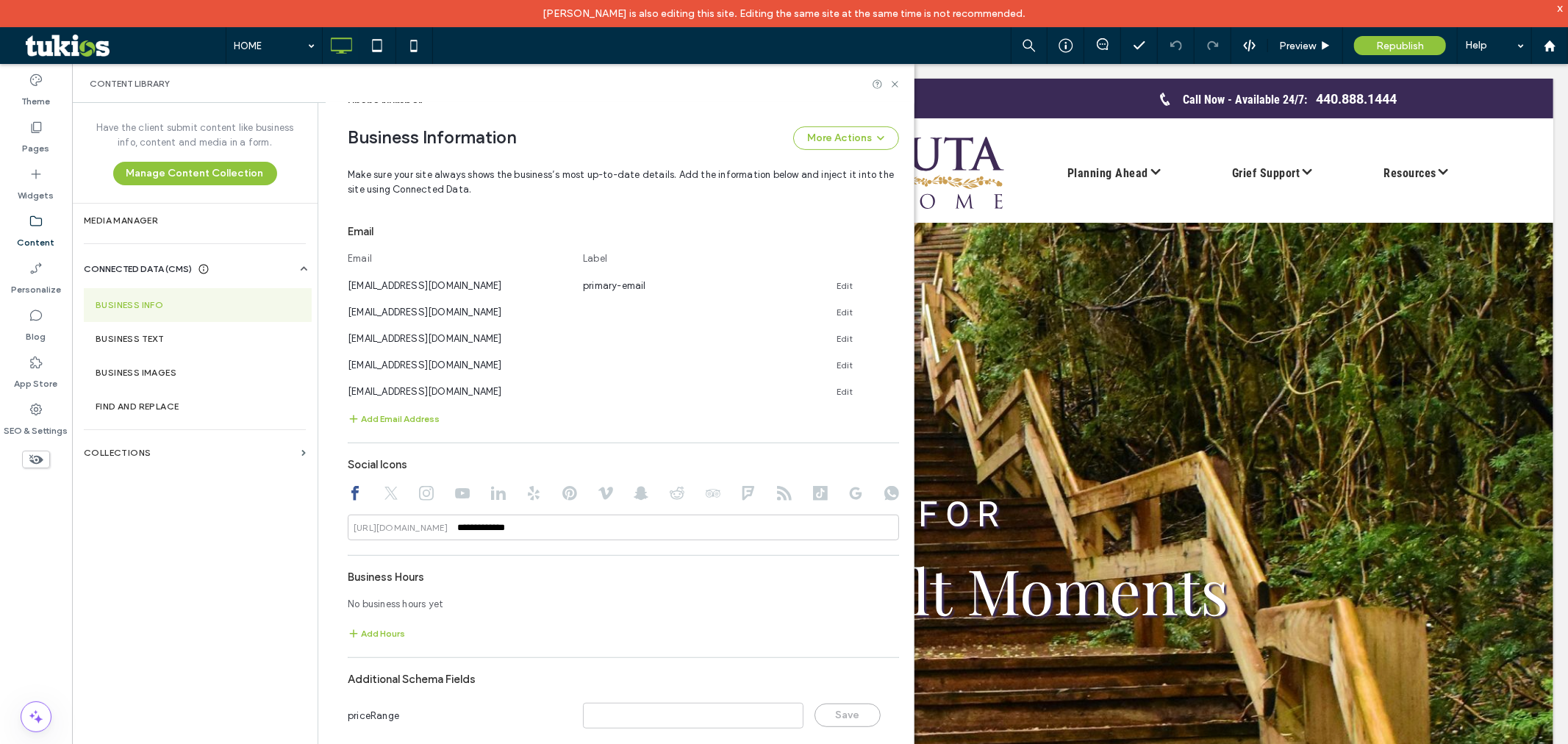
scroll to position [541, 0]
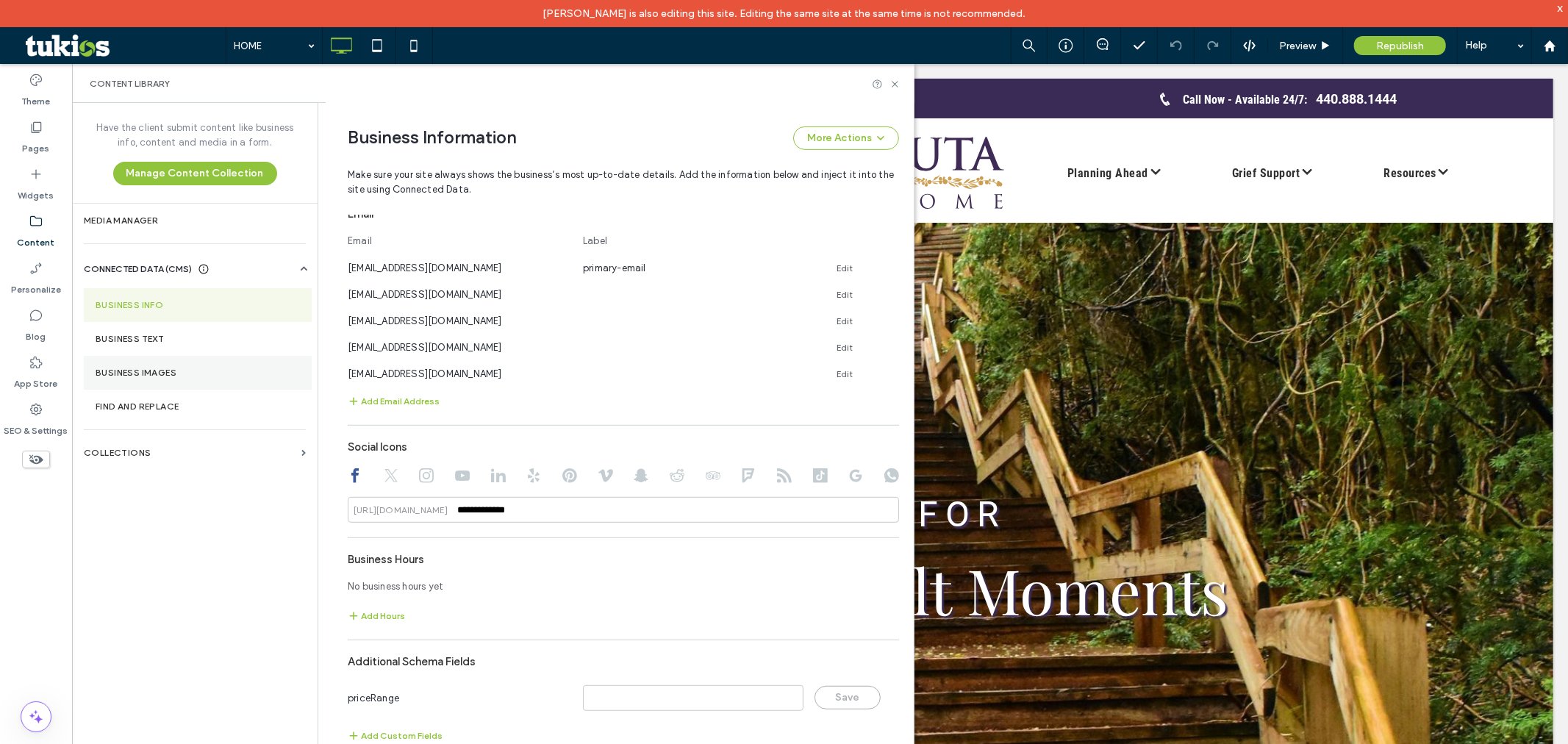
click at [244, 372] on label "Business Images" at bounding box center [198, 372] width 205 height 10
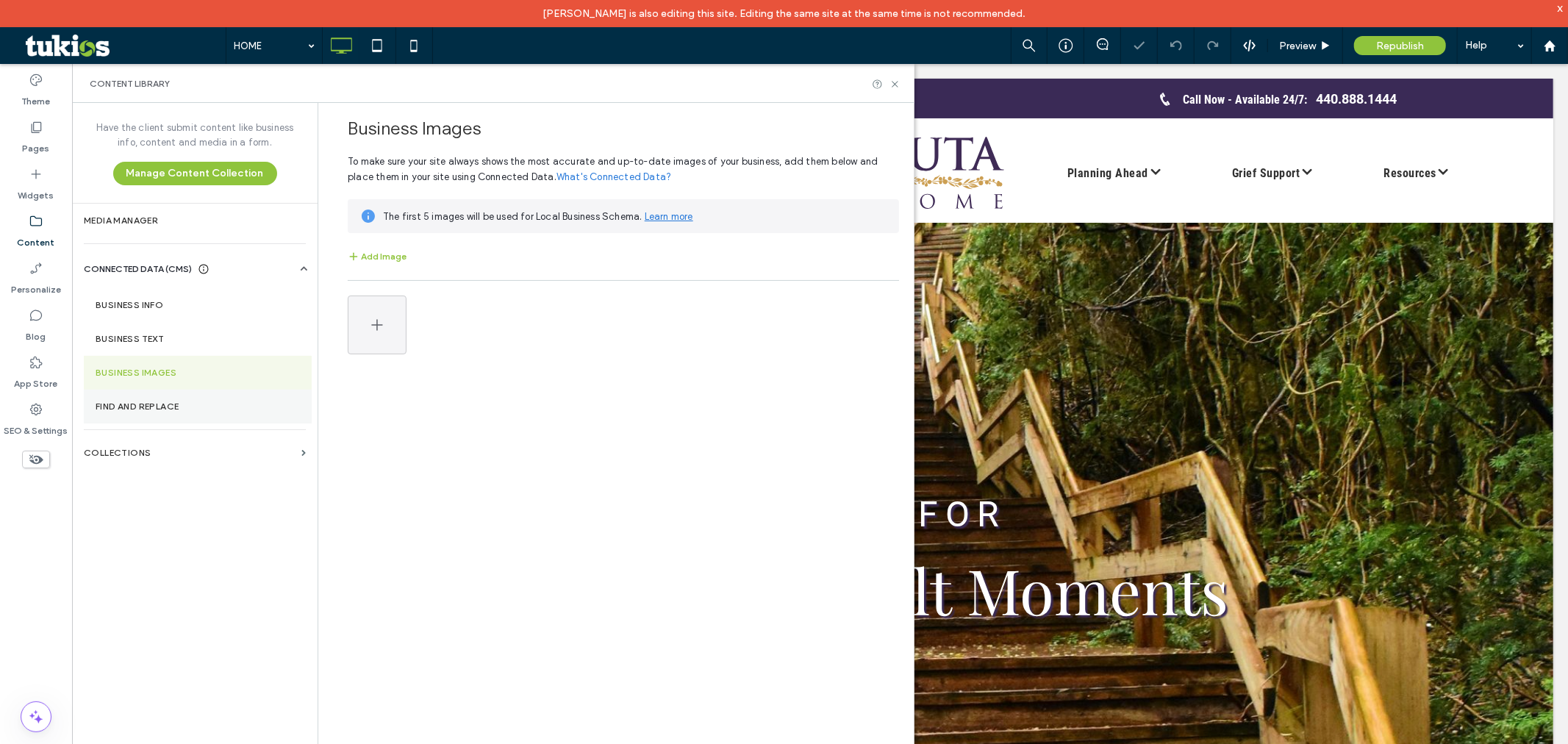
click at [244, 390] on section "Find and Replace" at bounding box center [198, 406] width 228 height 33
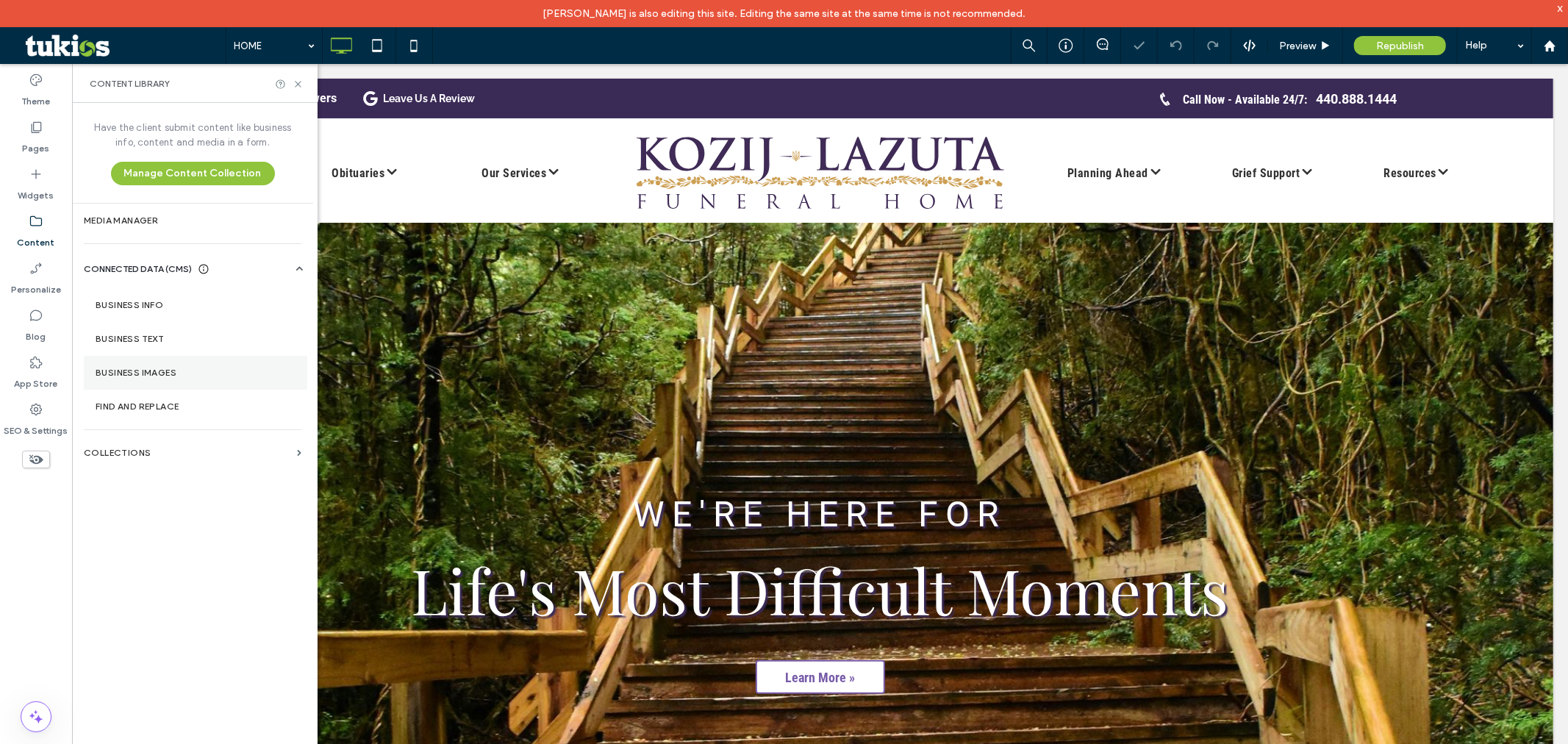
click at [241, 363] on body "[PERSON_NAME] is also editing this site. Editing the same site at the same time…" at bounding box center [784, 372] width 1568 height 744
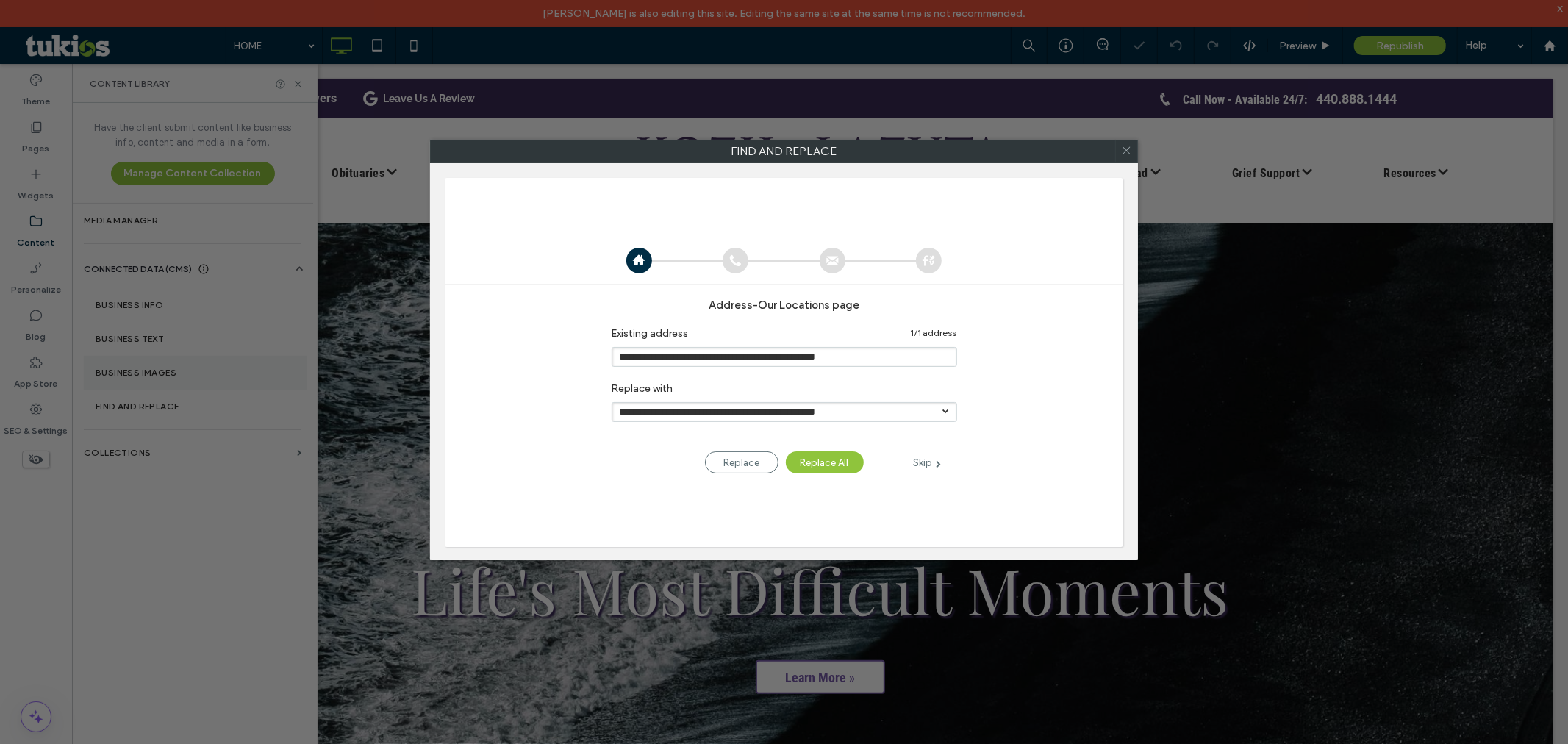
scroll to position [0, 0]
click at [928, 464] on div "Skip" at bounding box center [927, 463] width 59 height 17
type input "**********"
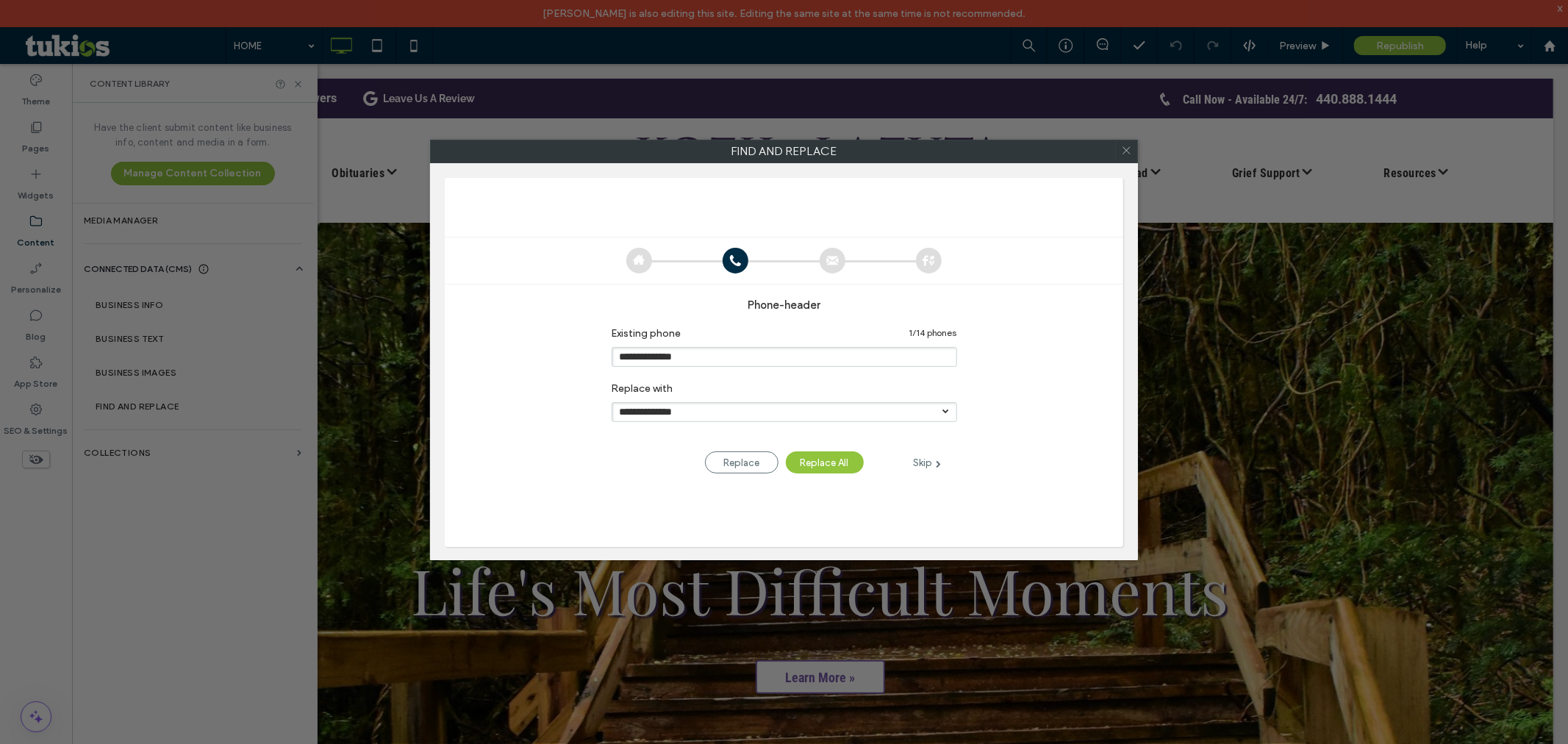
click at [632, 260] on icon at bounding box center [639, 261] width 14 height 26
drag, startPoint x: 1129, startPoint y: 149, endPoint x: 610, endPoint y: 248, distance: 528.4
click at [1129, 149] on icon at bounding box center [1127, 151] width 22 height 22
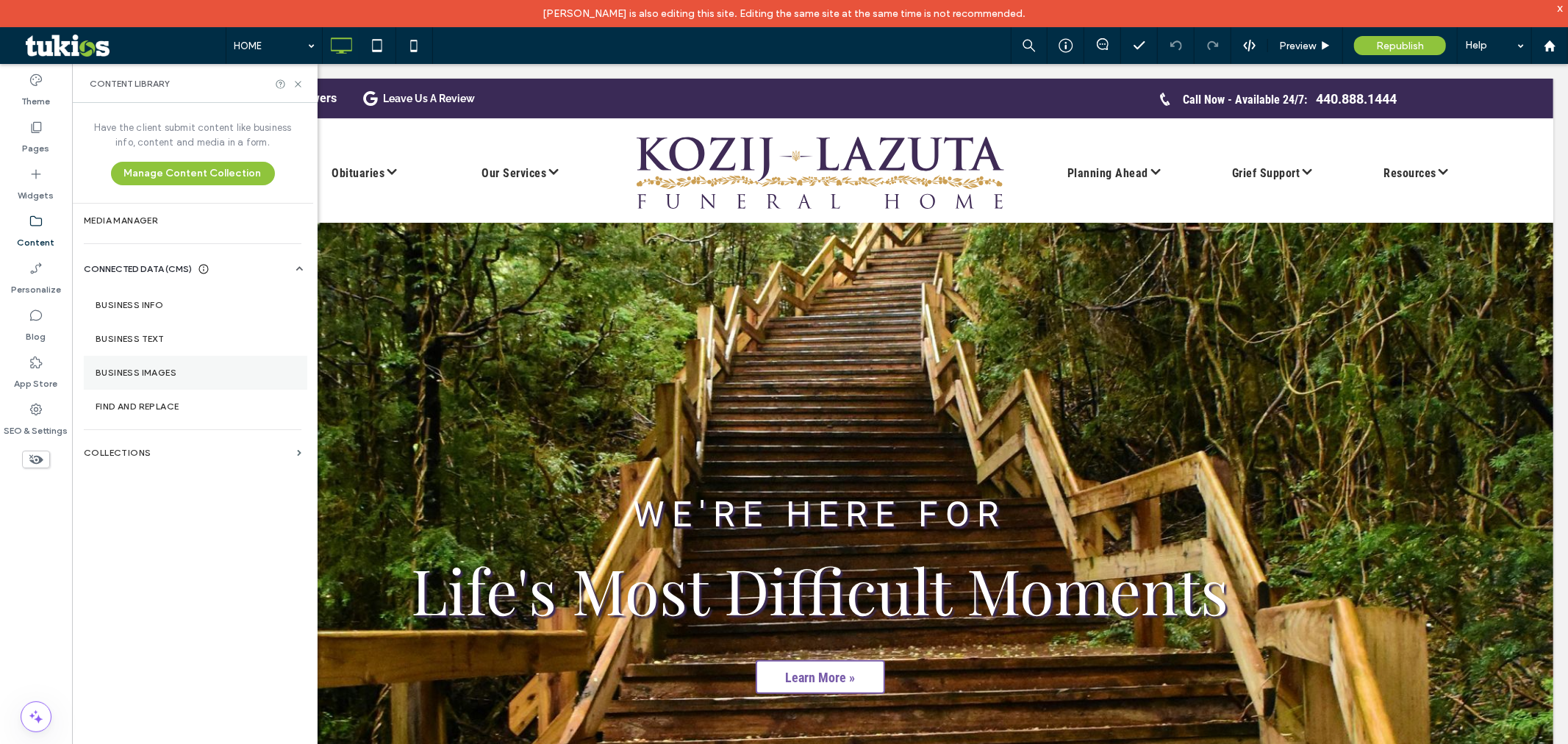
click at [229, 364] on section "Business Images" at bounding box center [196, 372] width 224 height 33
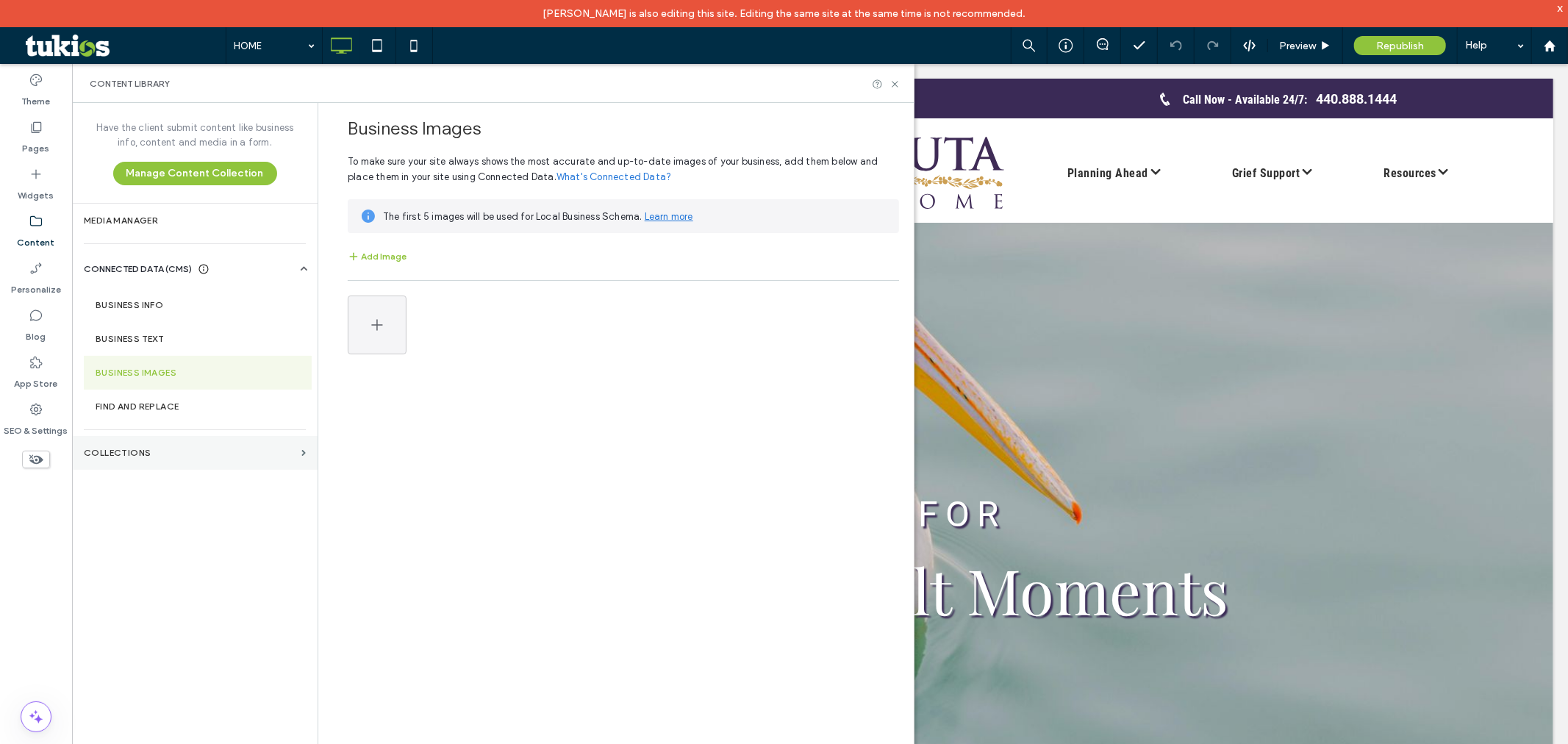
click at [244, 451] on label "Collections" at bounding box center [189, 452] width 212 height 10
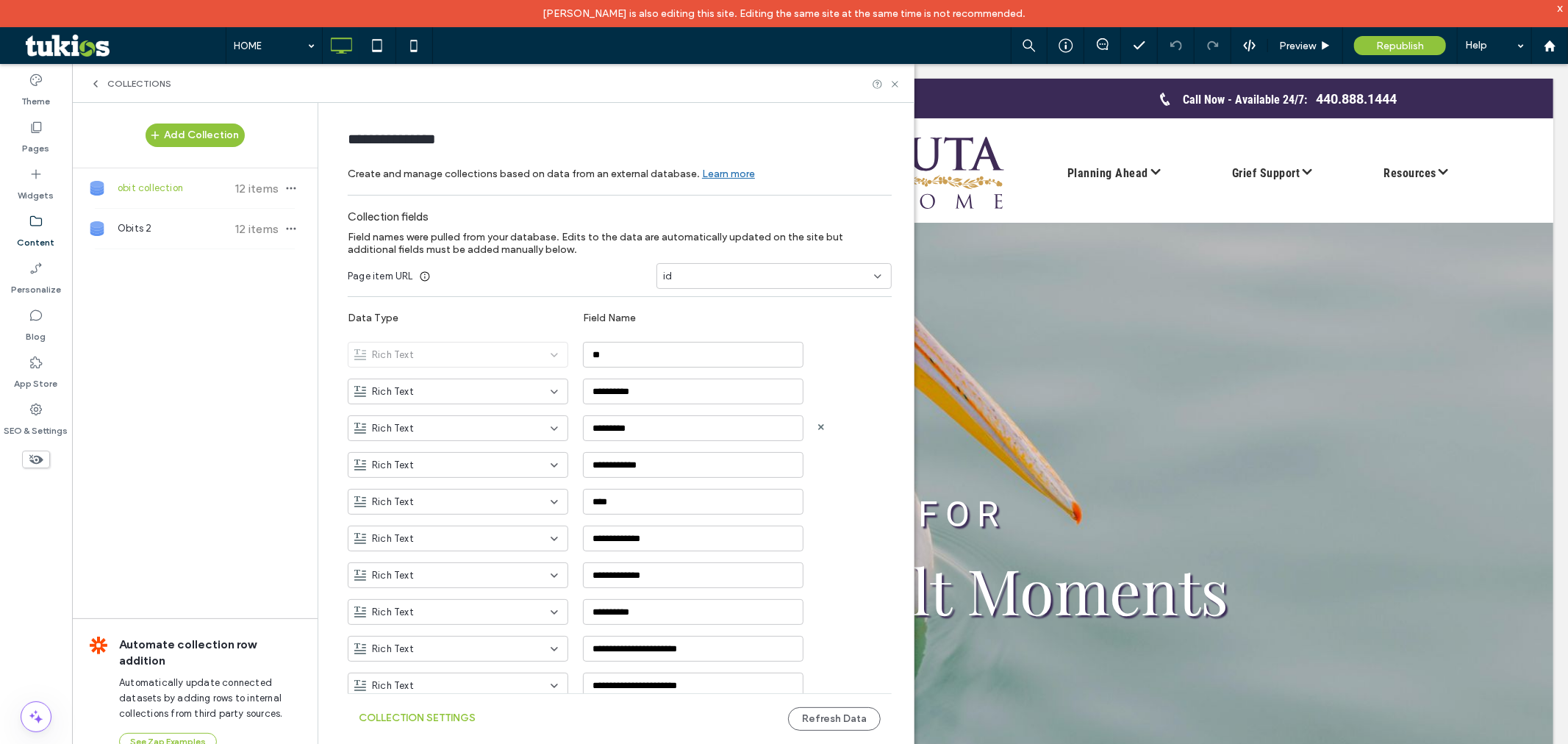
scroll to position [166, 0]
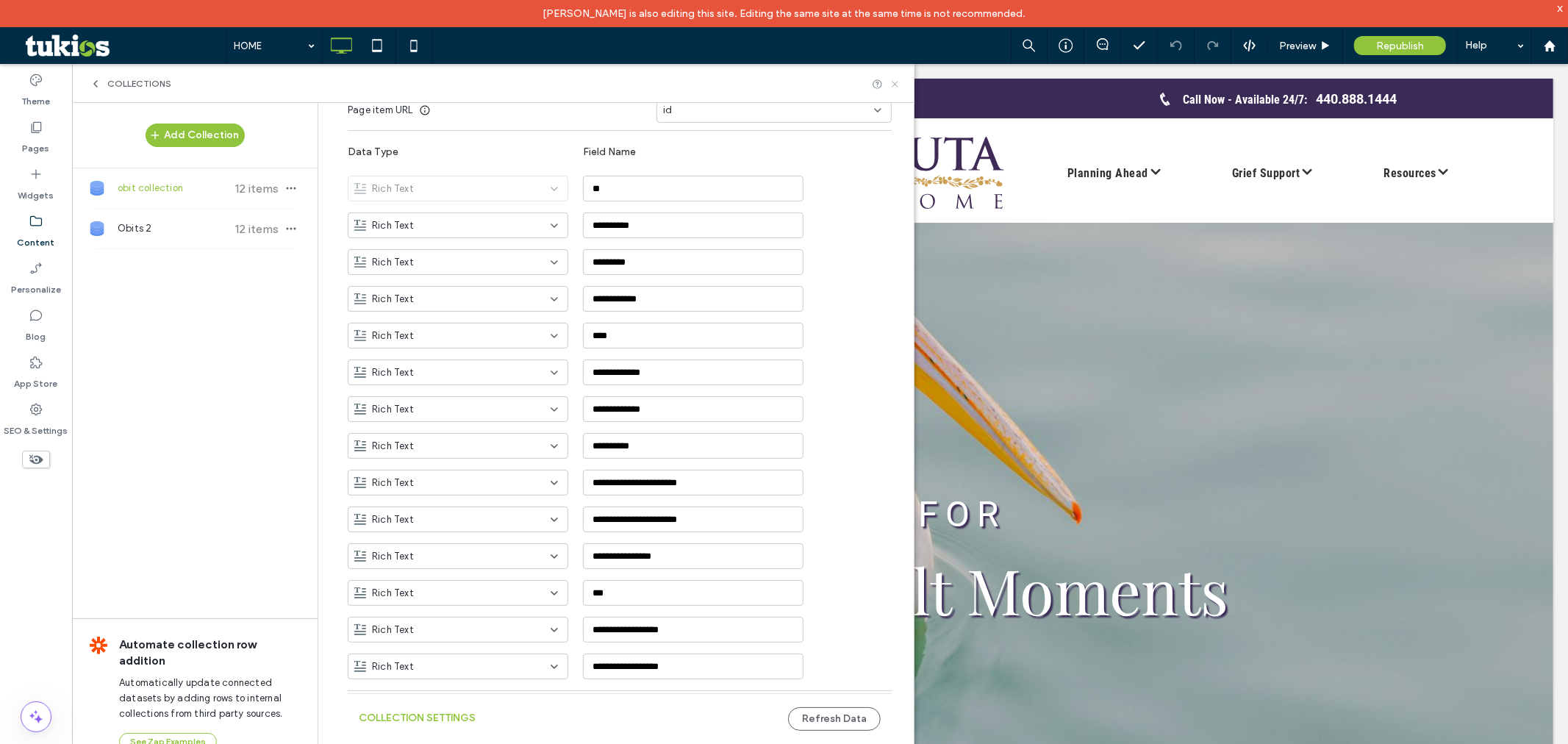
click at [898, 84] on icon at bounding box center [895, 84] width 11 height 11
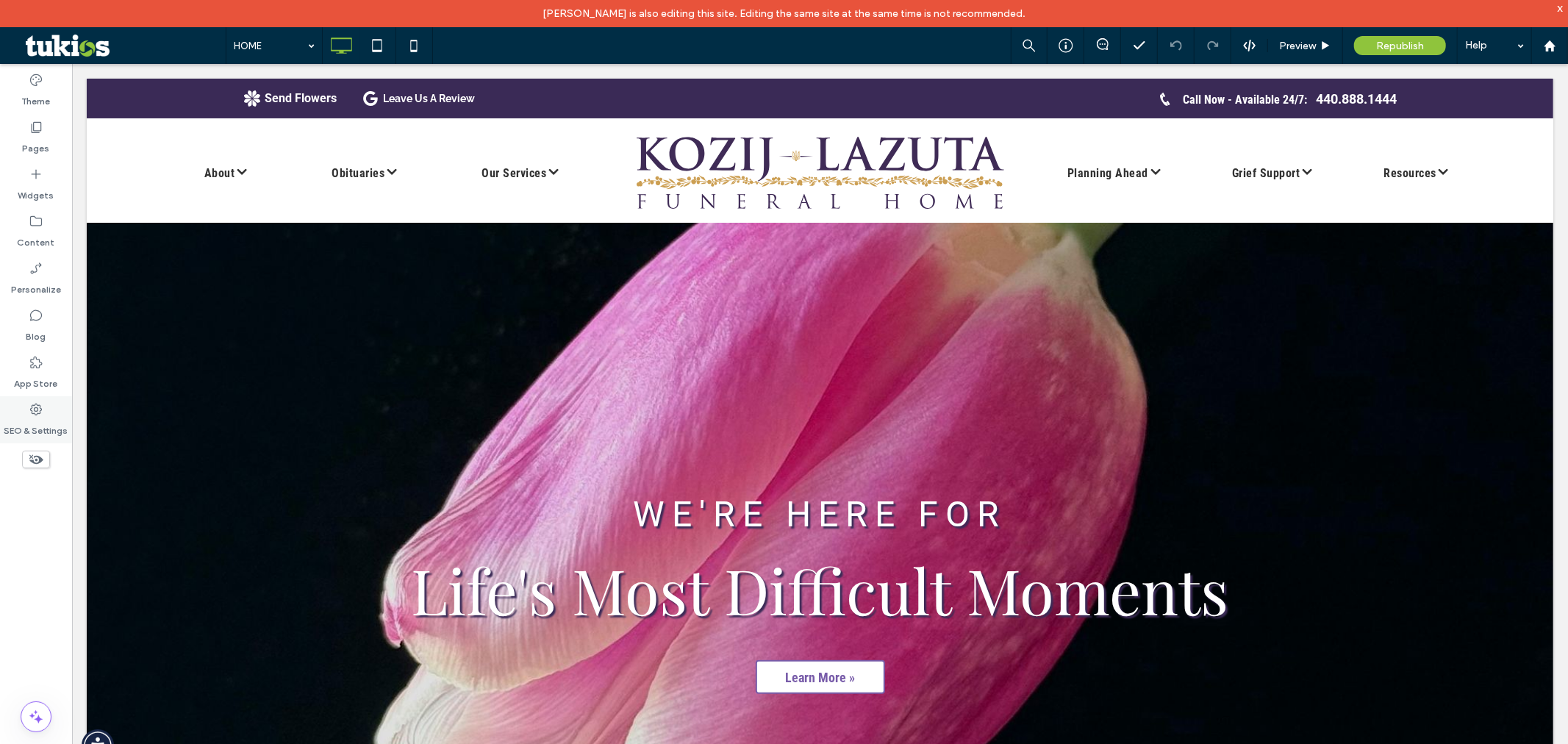
click at [46, 418] on label "SEO & Settings" at bounding box center [36, 427] width 64 height 21
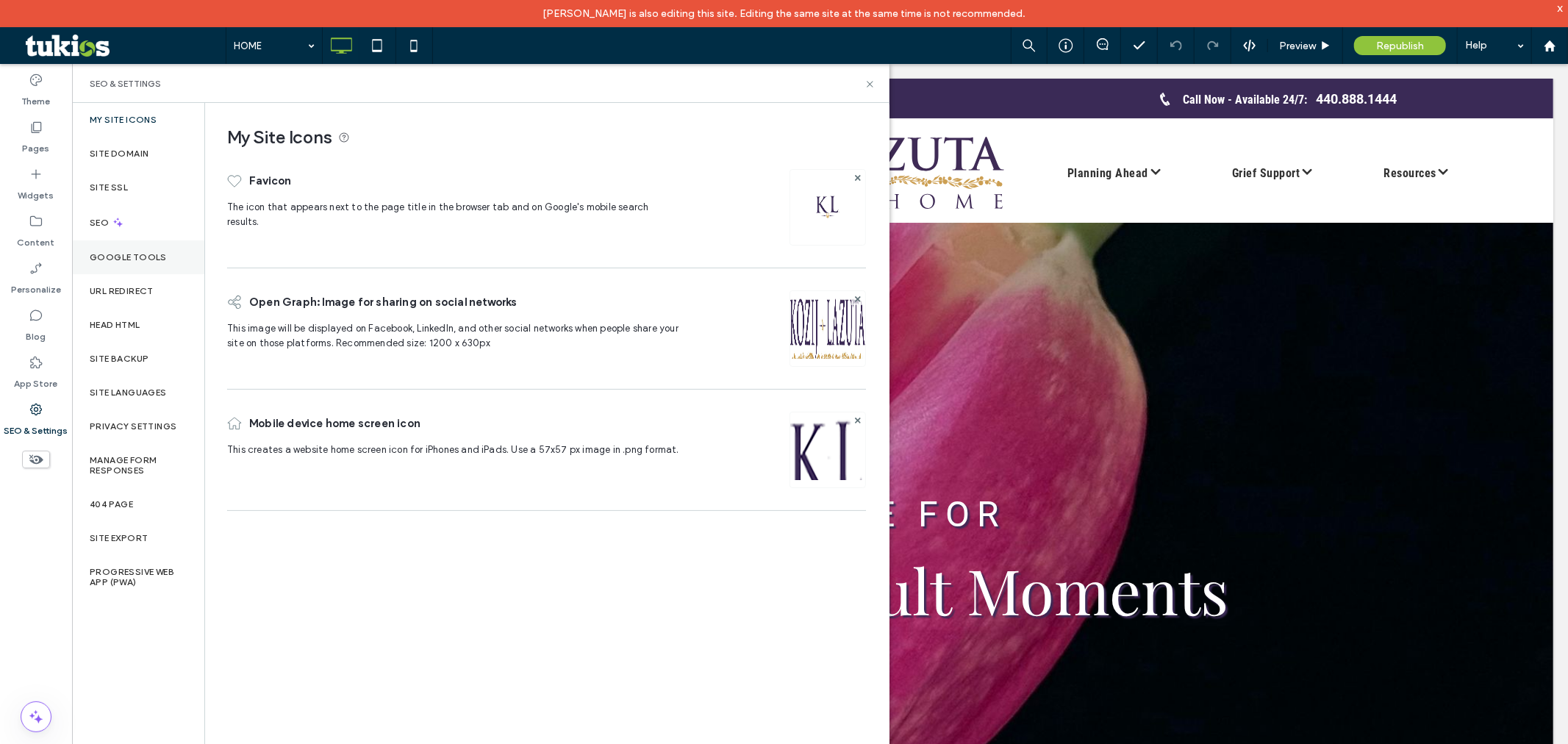
click at [159, 260] on label "Google Tools" at bounding box center [128, 256] width 78 height 10
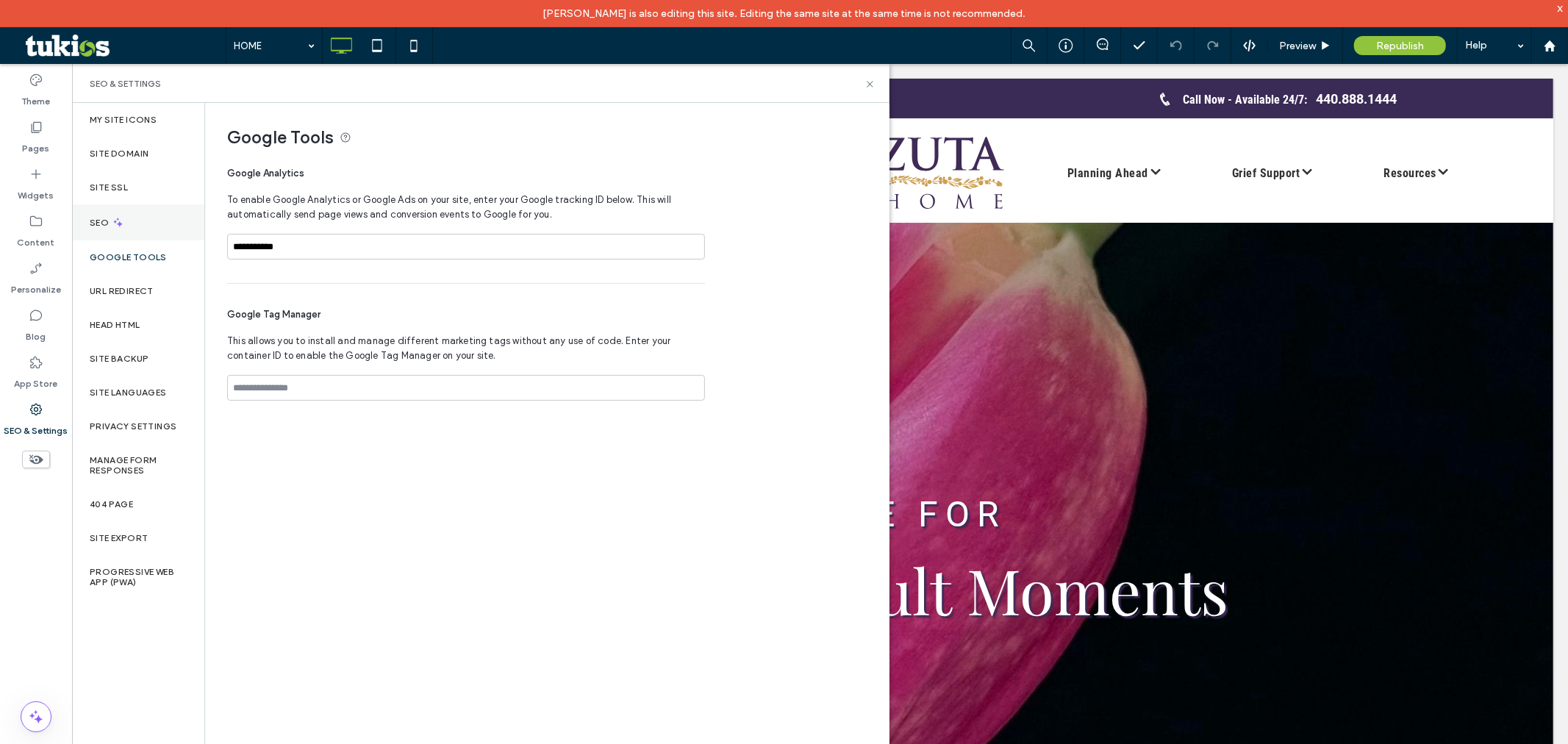
click at [158, 233] on div "SEO" at bounding box center [138, 223] width 133 height 36
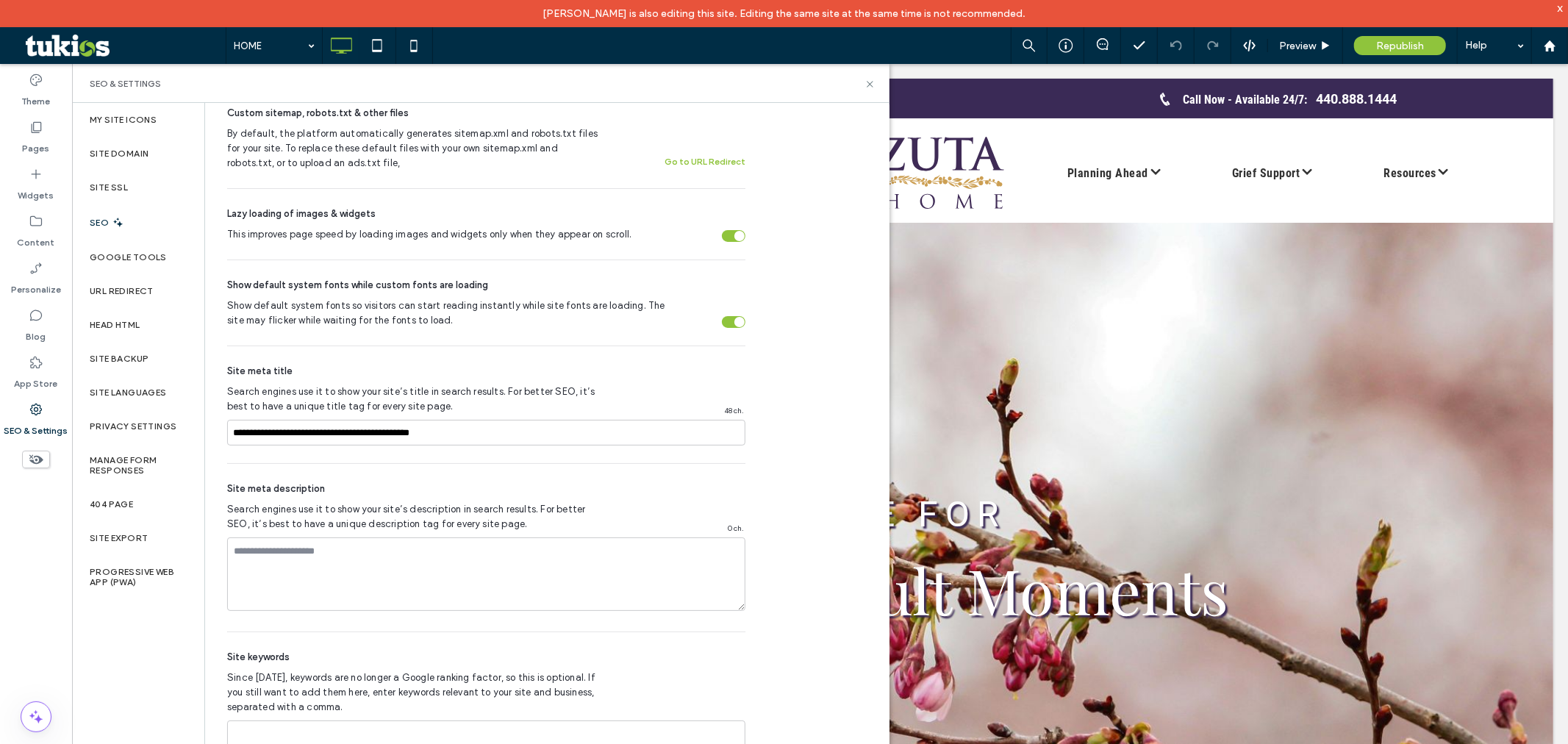
scroll to position [628, 0]
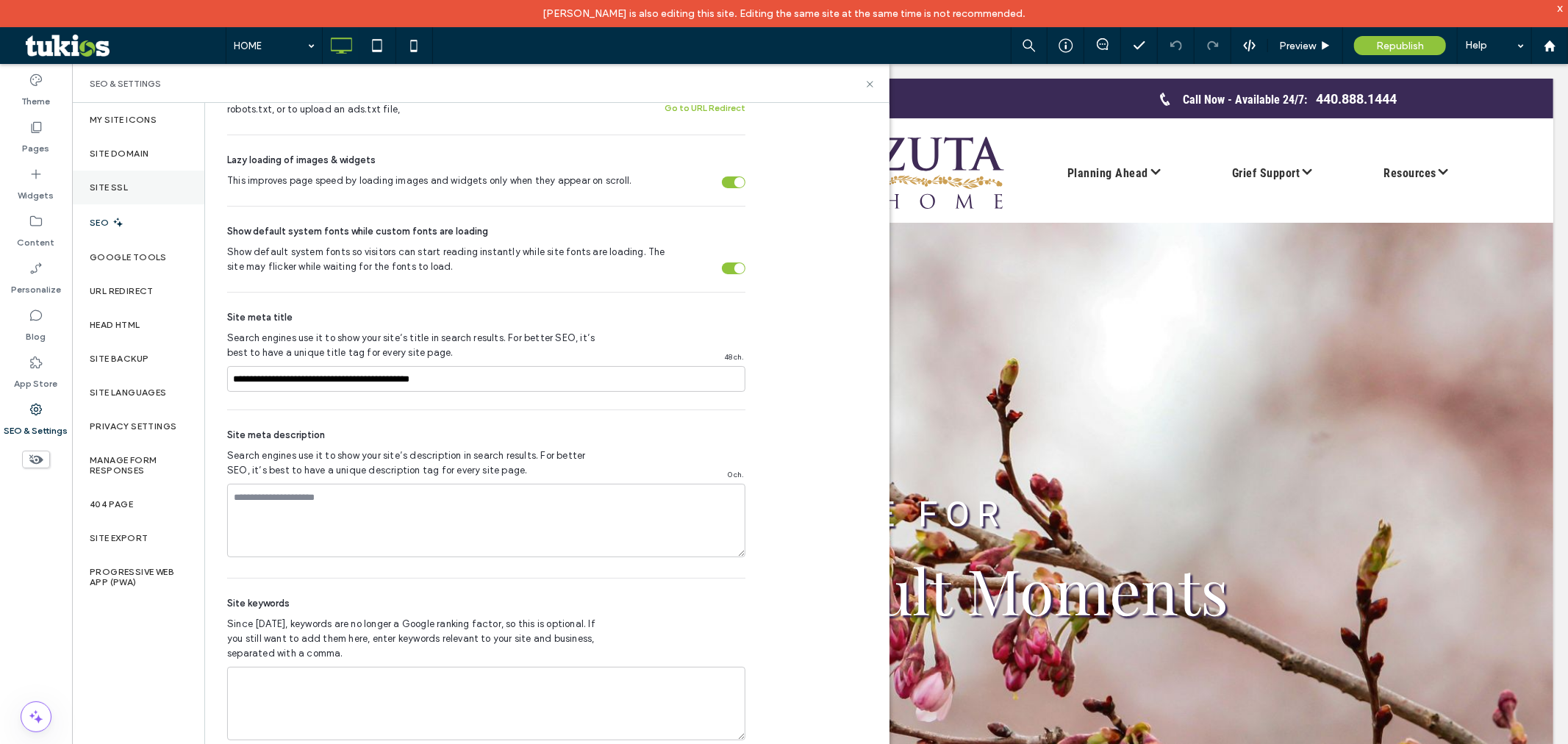
click at [101, 182] on label "Site SSL" at bounding box center [108, 187] width 38 height 10
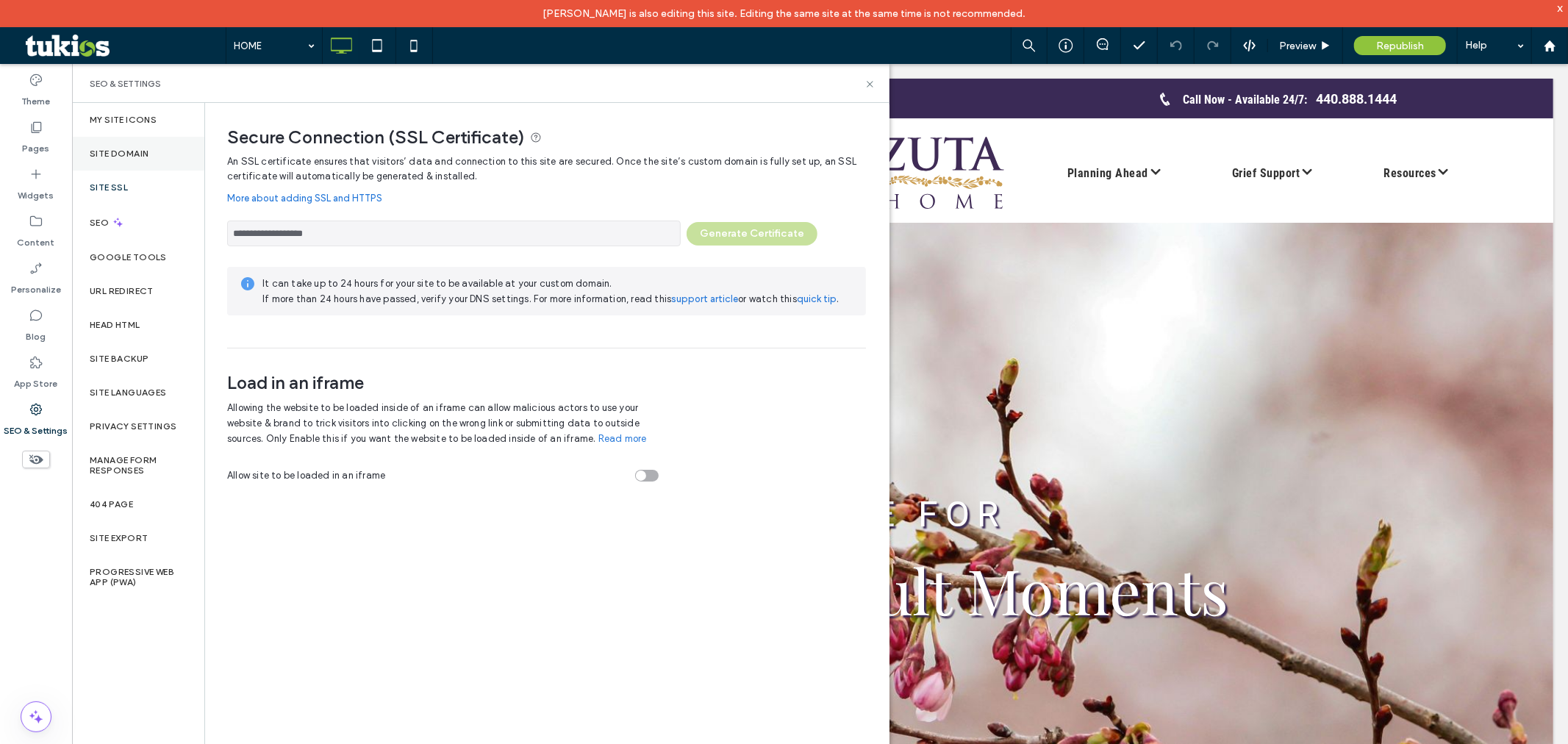
click at [140, 164] on div "Site Domain" at bounding box center [138, 153] width 133 height 33
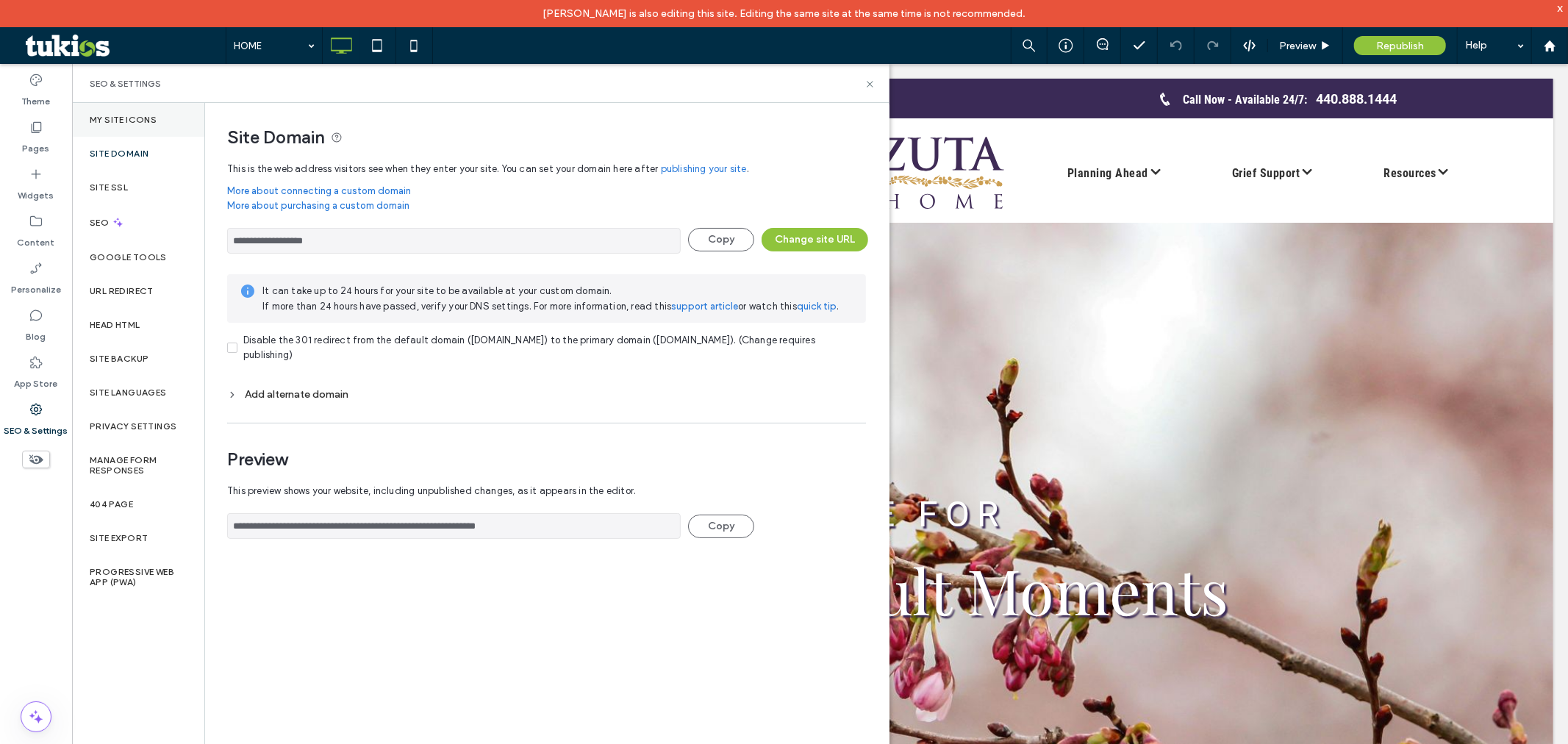
click at [158, 133] on div "My Site Icons" at bounding box center [138, 119] width 133 height 33
